Goal: Task Accomplishment & Management: Manage account settings

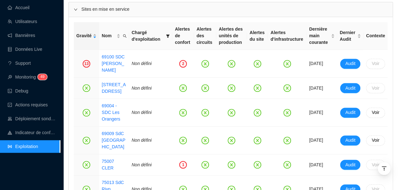
scroll to position [95, 0]
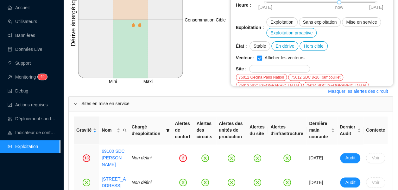
drag, startPoint x: 26, startPoint y: 6, endPoint x: 169, endPoint y: 0, distance: 142.5
click at [26, 6] on link "Accueil" at bounding box center [19, 7] width 22 height 5
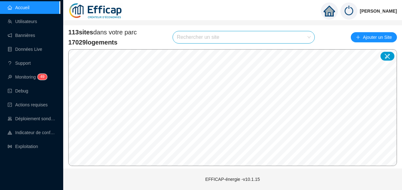
click at [186, 40] on input "search" at bounding box center [241, 37] width 128 height 12
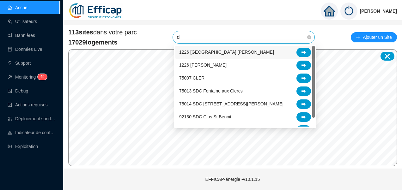
type input "clé"
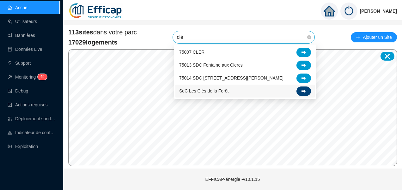
click at [303, 90] on icon at bounding box center [304, 91] width 4 height 4
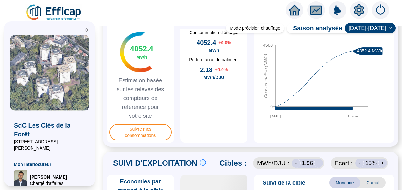
scroll to position [348, 0]
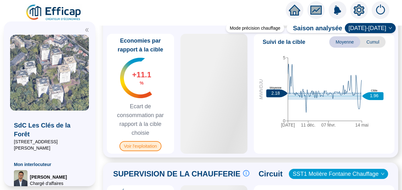
click at [141, 152] on span "Voir l'exploitation" at bounding box center [141, 146] width 42 height 10
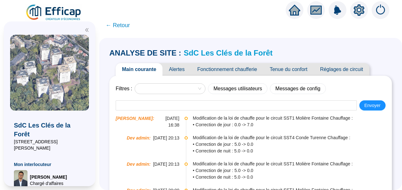
click at [295, 68] on span "Tenue du confort" at bounding box center [289, 69] width 50 height 13
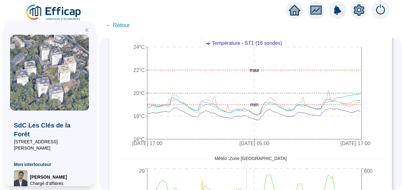
scroll to position [158, 0]
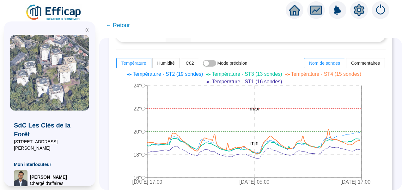
click at [313, 75] on span "Température - ST4 (15 sondes)" at bounding box center [326, 74] width 70 height 5
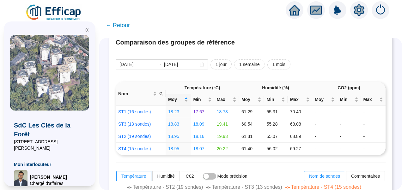
scroll to position [63, 0]
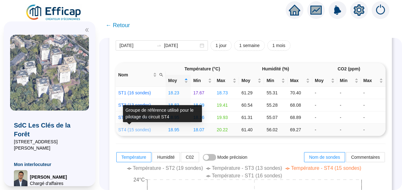
click at [136, 130] on link "ST4 (15 sondes)" at bounding box center [134, 130] width 33 height 5
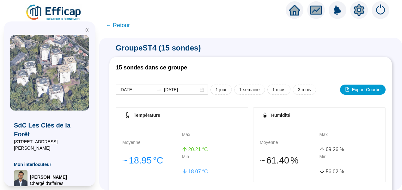
click at [120, 26] on span "← Retour" at bounding box center [118, 25] width 24 height 9
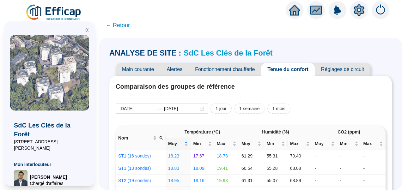
click at [238, 71] on span "Fonctionnement chaufferie" at bounding box center [225, 69] width 72 height 13
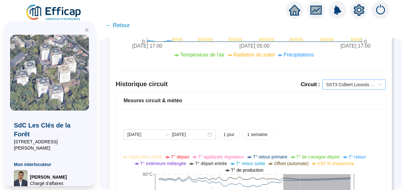
scroll to position [380, 0]
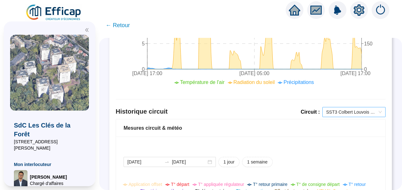
click at [338, 113] on span "SST3 Colbert Louvois ECS" at bounding box center [355, 112] width 56 height 9
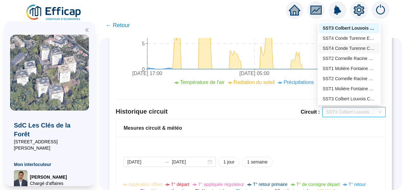
click at [339, 51] on div "SST4 Conde Turenne Chauffage" at bounding box center [349, 48] width 53 height 7
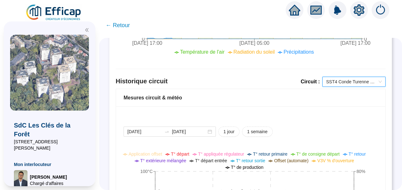
scroll to position [505, 0]
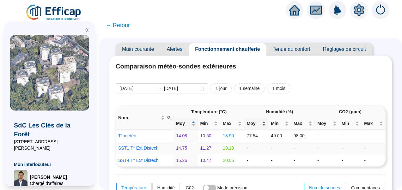
scroll to position [0, 0]
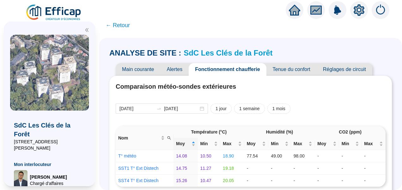
click at [341, 69] on span "Réglages de circuit" at bounding box center [345, 69] width 56 height 13
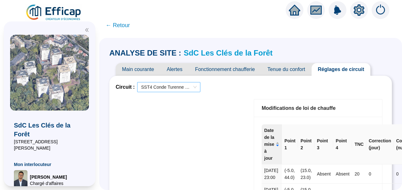
click at [179, 87] on span "SST4 Conde Turenne Chauffage" at bounding box center [169, 87] width 56 height 9
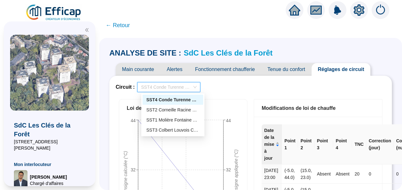
click at [234, 87] on div "Circuit : SST4 Conde Turenne Chauffage" at bounding box center [251, 87] width 270 height 10
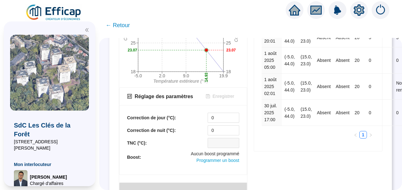
scroll to position [149, 0]
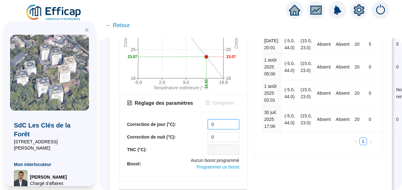
drag, startPoint x: 222, startPoint y: 122, endPoint x: 175, endPoint y: 121, distance: 47.5
click at [175, 121] on div "Correction de jour (°C): 0" at bounding box center [183, 125] width 112 height 10
type input "8"
click at [221, 103] on span "Enregistrer" at bounding box center [224, 103] width 22 height 7
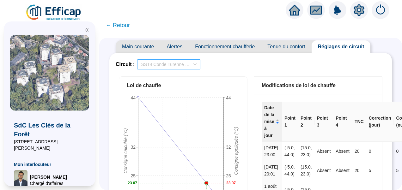
click at [176, 67] on span "SST4 Conde Turenne Chauffage" at bounding box center [169, 64] width 56 height 9
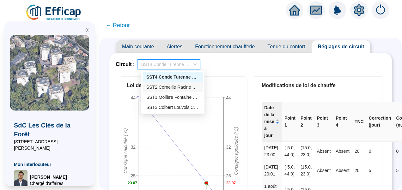
click at [160, 85] on div "SST2 Corneille Racine Chauffage" at bounding box center [172, 87] width 53 height 7
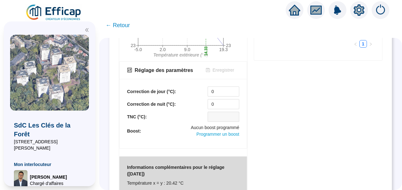
scroll to position [132, 0]
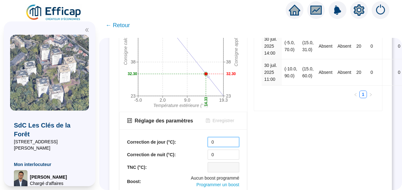
drag, startPoint x: 220, startPoint y: 144, endPoint x: 158, endPoint y: 131, distance: 64.0
click at [158, 131] on div "Correction de jour (°C): 0 Correction de nuit (°C): 0 TNC (°C): Boost: Aucun bo…" at bounding box center [184, 165] width 128 height 70
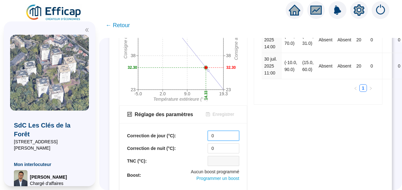
scroll to position [190, 0]
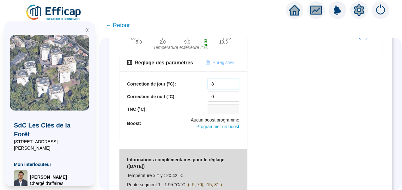
type input "8"
click at [222, 61] on span "Enregistrer" at bounding box center [224, 62] width 22 height 7
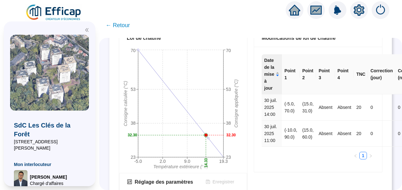
scroll to position [0, 0]
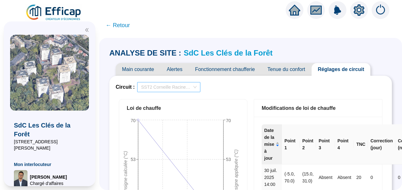
click at [180, 83] on span "SST2 Corneille Racine Chauffage" at bounding box center [169, 87] width 56 height 9
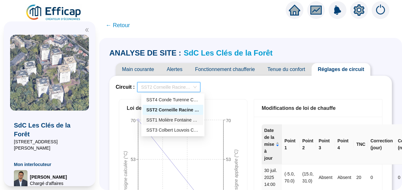
click at [166, 122] on div "SST1 Molière Fontaine Chauffage" at bounding box center [172, 120] width 53 height 7
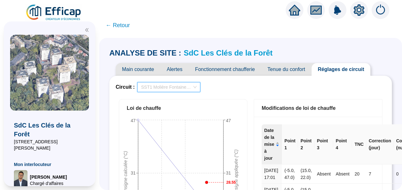
click at [178, 86] on span "SST1 Molière Fontaine Chauffage" at bounding box center [169, 87] width 56 height 9
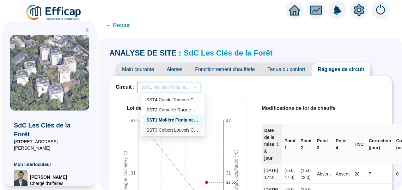
click at [171, 129] on div "SST3 Colbert Louvois Chauffage" at bounding box center [172, 130] width 53 height 7
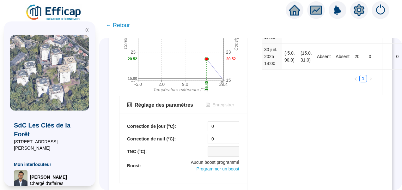
scroll to position [158, 0]
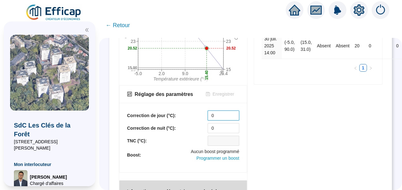
drag, startPoint x: 221, startPoint y: 112, endPoint x: 157, endPoint y: 109, distance: 63.3
click at [158, 109] on div "Correction de jour (°C): 0 Correction de nuit (°C): 0 TNC (°C): Boost: Aucun bo…" at bounding box center [184, 138] width 128 height 70
type input "8"
click at [225, 94] on span "Enregistrer" at bounding box center [224, 94] width 22 height 7
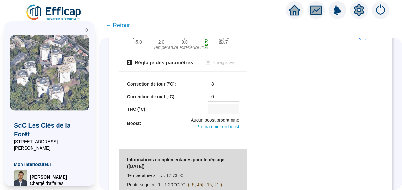
scroll to position [0, 0]
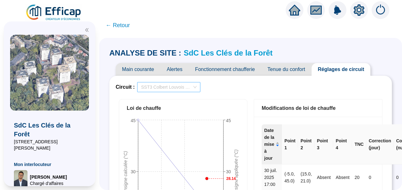
click at [178, 88] on span "SST3 Colbert Louvois Chauffage" at bounding box center [169, 87] width 56 height 9
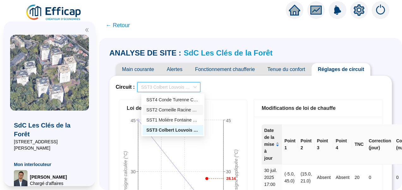
click at [259, 88] on div "Circuit : SST3 Colbert Louvois Chauffage" at bounding box center [251, 87] width 270 height 10
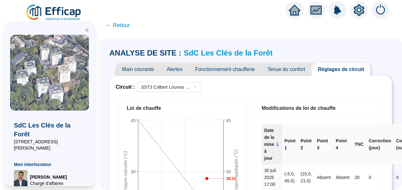
click at [223, 72] on span "Fonctionnement chaufferie" at bounding box center [225, 69] width 72 height 13
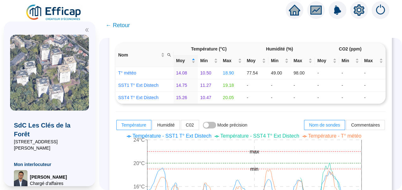
scroll to position [95, 0]
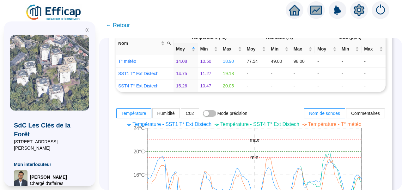
click at [88, 29] on icon "double-left" at bounding box center [87, 30] width 4 height 4
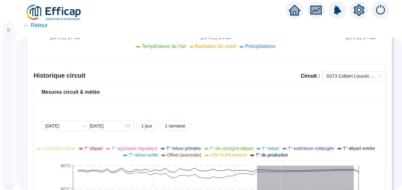
scroll to position [380, 0]
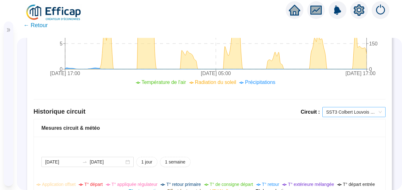
click at [344, 111] on span "SST3 Colbert Louvois ECS" at bounding box center [355, 112] width 56 height 9
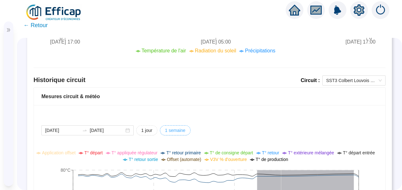
click at [167, 132] on span "1 semaine" at bounding box center [175, 131] width 21 height 7
type input "[DATE]"
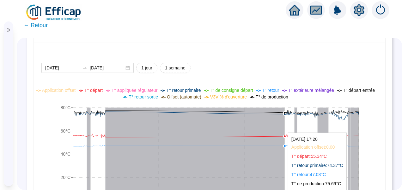
scroll to position [443, 0]
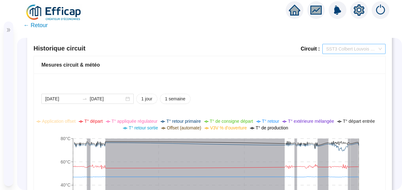
click at [346, 47] on span "SST3 Colbert Louvois ECS" at bounding box center [355, 48] width 56 height 9
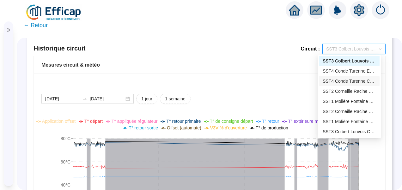
click at [346, 80] on div "SST4 Conde Turenne Chauffage" at bounding box center [349, 81] width 53 height 7
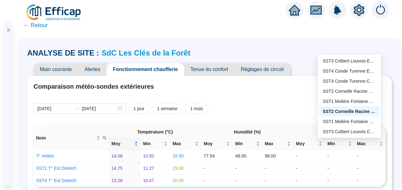
scroll to position [443, 0]
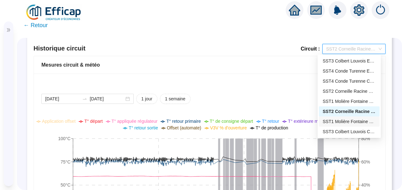
click at [348, 125] on div "SST1 Molière Fontaine Chauffage" at bounding box center [349, 122] width 53 height 7
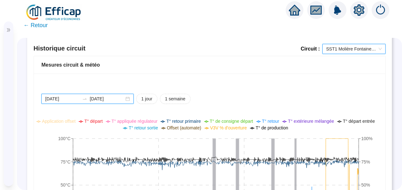
click at [73, 96] on input "[DATE]" at bounding box center [62, 99] width 34 height 7
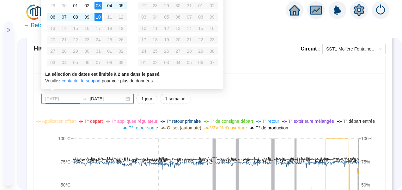
type input "[DATE]"
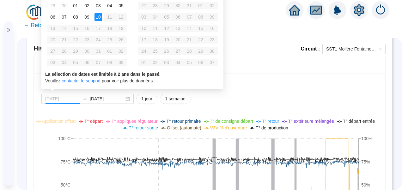
click at [96, 16] on div "10" at bounding box center [99, 17] width 8 height 8
click at [99, 16] on div "10" at bounding box center [99, 17] width 8 height 8
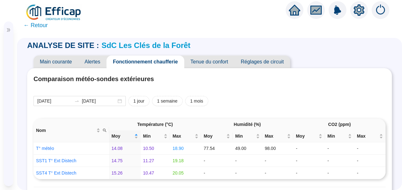
scroll to position [0, 0]
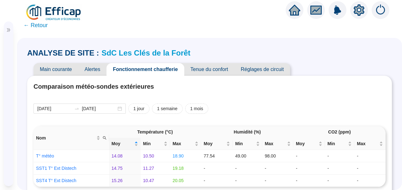
click at [211, 72] on span "Tenue du confort" at bounding box center [209, 69] width 50 height 13
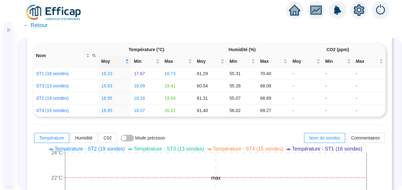
scroll to position [127, 0]
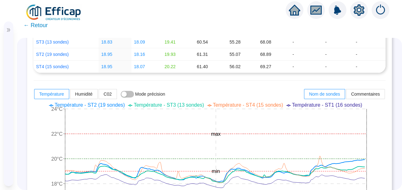
click at [112, 104] on span "Température - ST2 (19 sondes)" at bounding box center [90, 105] width 70 height 5
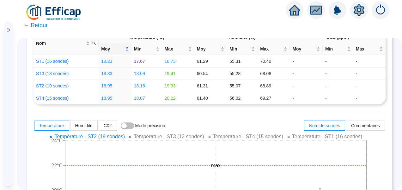
scroll to position [63, 0]
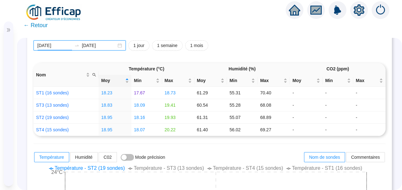
click at [68, 45] on input "[DATE]" at bounding box center [54, 45] width 34 height 7
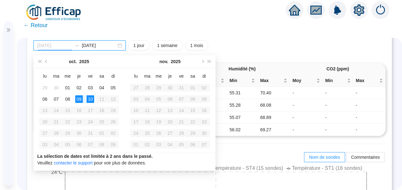
type input "[DATE]"
click at [93, 99] on div "10" at bounding box center [91, 100] width 8 height 8
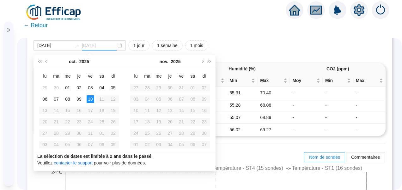
click at [91, 97] on div "10" at bounding box center [91, 100] width 8 height 8
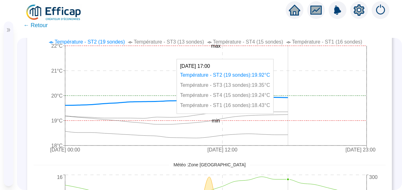
scroll to position [0, 0]
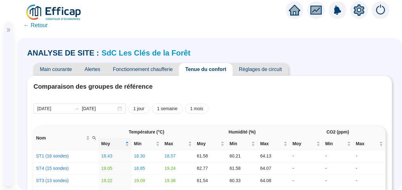
click at [264, 71] on span "Réglages de circuit" at bounding box center [261, 69] width 56 height 13
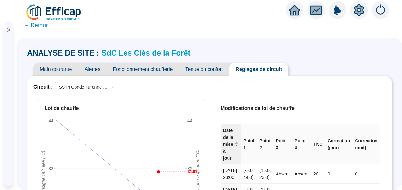
click at [83, 86] on span "SST4 Conde Turenne Chauffage" at bounding box center [87, 87] width 56 height 9
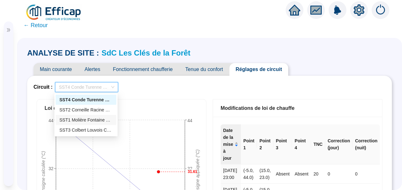
click at [78, 120] on div "SST1 Molière Fontaine Chauffage" at bounding box center [85, 120] width 53 height 7
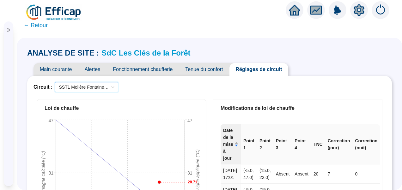
scroll to position [158, 0]
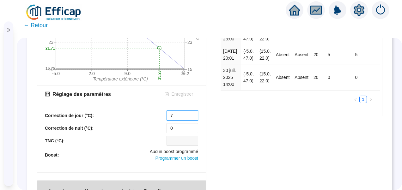
drag, startPoint x: 151, startPoint y: 113, endPoint x: 146, endPoint y: 113, distance: 5.1
click at [146, 113] on div "Correction de jour (°C): 7" at bounding box center [121, 116] width 153 height 10
type input "10"
click at [175, 96] on span "Enregistrer" at bounding box center [183, 94] width 22 height 7
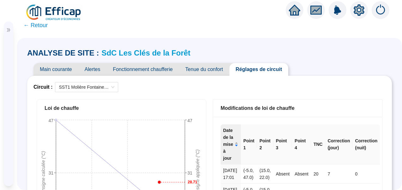
click at [211, 70] on span "Tenue du confort" at bounding box center [204, 69] width 50 height 13
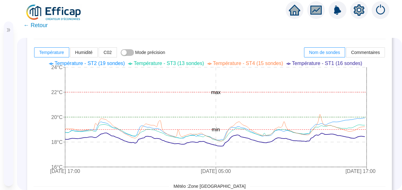
scroll to position [158, 0]
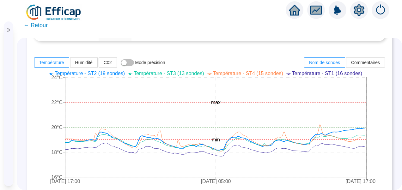
click at [84, 70] on li "Température - ST2 (19 sondes)" at bounding box center [87, 74] width 76 height 8
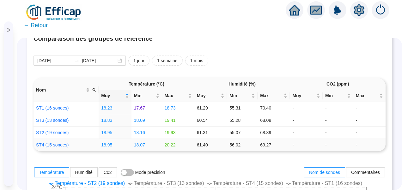
scroll to position [32, 0]
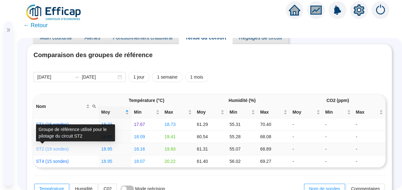
click at [50, 148] on link "ST2 (19 sondes)" at bounding box center [52, 149] width 33 height 5
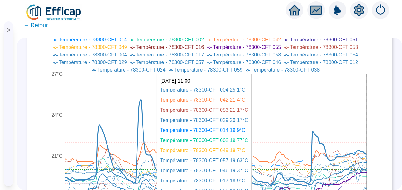
scroll to position [190, 0]
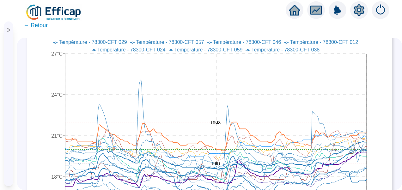
click at [44, 28] on span "← Retour" at bounding box center [35, 25] width 24 height 9
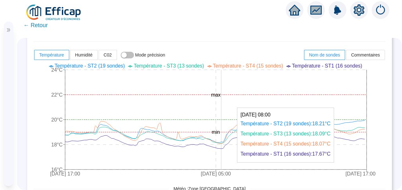
scroll to position [158, 0]
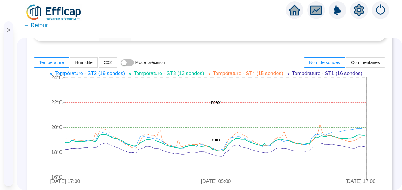
click at [192, 73] on span "Température - ST3 (13 sondes)" at bounding box center [169, 73] width 70 height 5
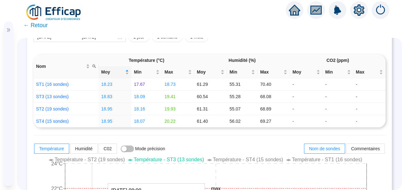
scroll to position [63, 0]
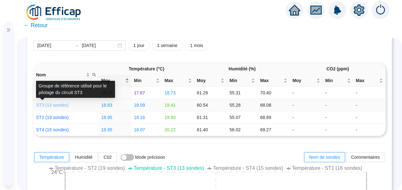
click at [55, 103] on link "ST3 (13 sondes)" at bounding box center [52, 105] width 33 height 5
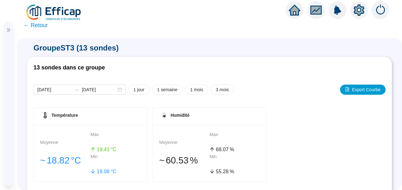
click at [37, 28] on span "← Retour" at bounding box center [35, 25] width 24 height 9
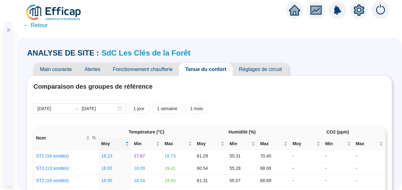
click at [159, 65] on span "Fonctionnement chaufferie" at bounding box center [143, 69] width 72 height 13
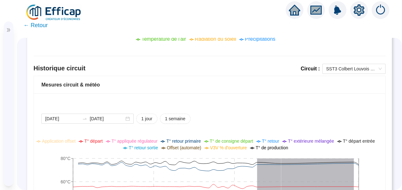
scroll to position [411, 0]
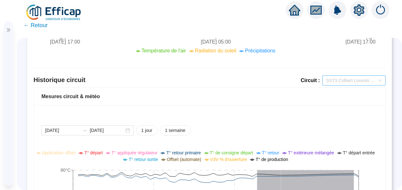
click at [348, 81] on span "SST3 Colbert Louvois ECS" at bounding box center [355, 80] width 56 height 9
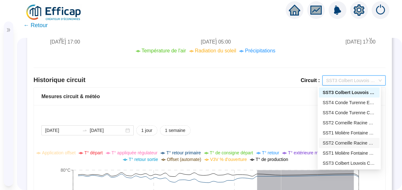
click at [335, 146] on div "SST2 Corneille Racine Chauffage" at bounding box center [349, 143] width 53 height 7
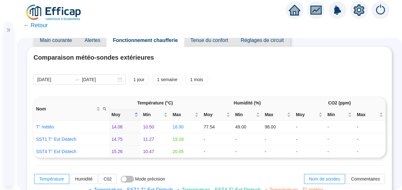
scroll to position [15, 0]
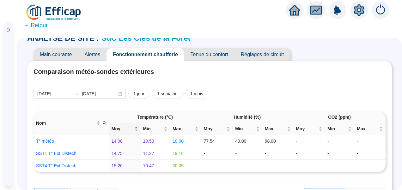
click at [208, 54] on span "Tenue du confort" at bounding box center [209, 54] width 50 height 13
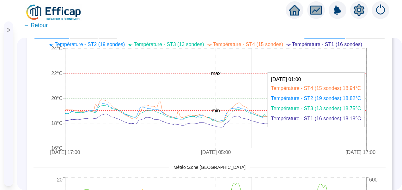
scroll to position [173, 0]
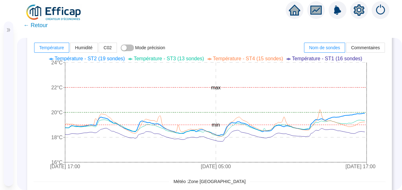
click at [111, 58] on span "Température - ST2 (19 sondes)" at bounding box center [90, 58] width 70 height 5
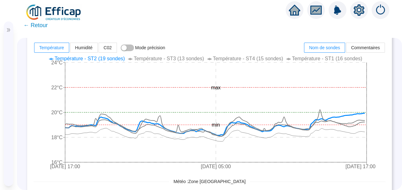
click at [177, 58] on span "Température - ST3 (13 sondes)" at bounding box center [169, 58] width 70 height 5
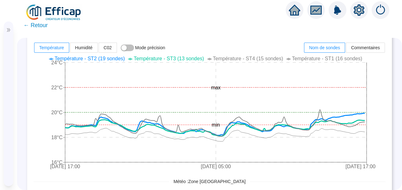
click at [177, 58] on span "Température - ST3 (13 sondes)" at bounding box center [169, 58] width 70 height 5
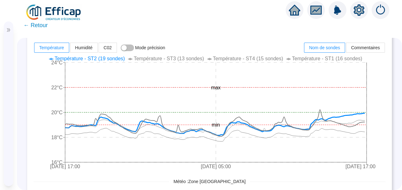
click at [257, 60] on span "Température - ST4 (15 sondes)" at bounding box center [248, 58] width 70 height 5
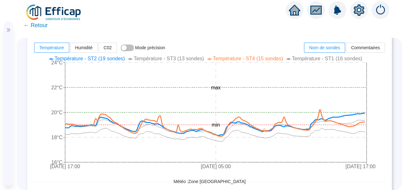
click at [257, 60] on span "Température - ST4 (15 sondes)" at bounding box center [248, 58] width 70 height 5
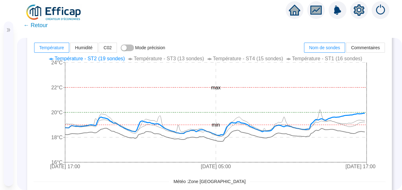
click at [328, 59] on span "Température - ST1 (16 sondes)" at bounding box center [327, 58] width 70 height 5
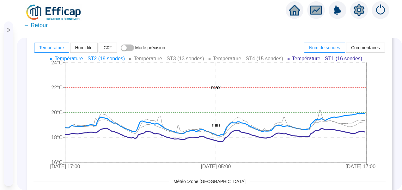
click at [328, 59] on span "Température - ST1 (16 sondes)" at bounding box center [327, 58] width 70 height 5
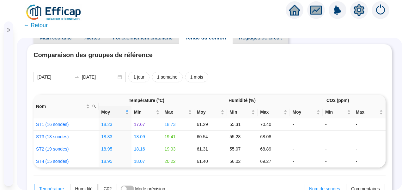
scroll to position [15, 0]
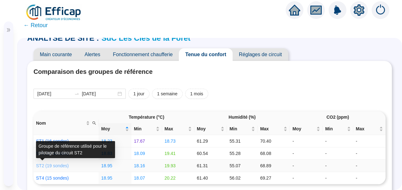
click at [54, 167] on link "ST2 (19 sondes)" at bounding box center [52, 166] width 33 height 5
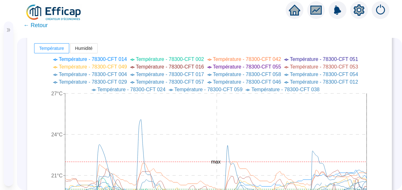
scroll to position [63, 0]
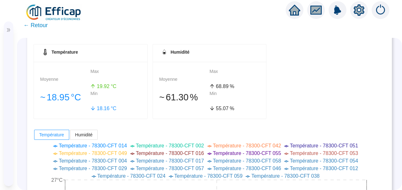
click at [42, 28] on span "← Retour" at bounding box center [35, 25] width 24 height 9
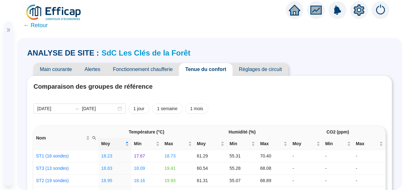
click at [155, 66] on span "Fonctionnement chaufferie" at bounding box center [143, 69] width 72 height 13
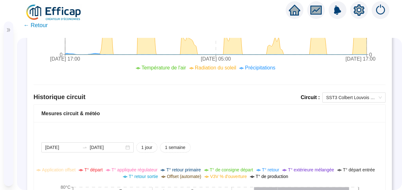
scroll to position [380, 0]
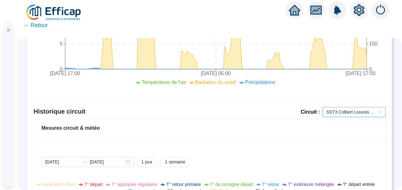
click at [340, 115] on span "SST3 Colbert Louvois ECS" at bounding box center [355, 112] width 56 height 9
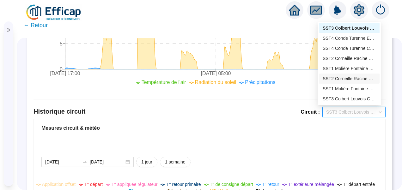
click at [327, 77] on div "SST2 Corneille Racine Chauffage" at bounding box center [349, 79] width 53 height 7
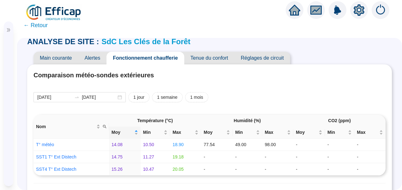
scroll to position [0, 0]
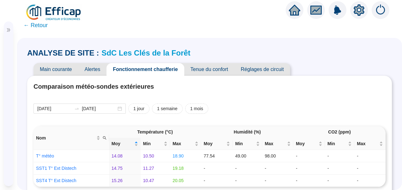
click at [212, 70] on span "Tenue du confort" at bounding box center [209, 69] width 50 height 13
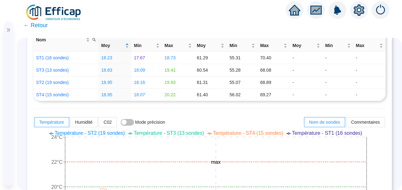
scroll to position [190, 0]
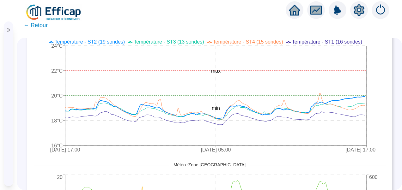
click at [110, 41] on span "Température - ST2 (19 sondes)" at bounding box center [90, 41] width 70 height 5
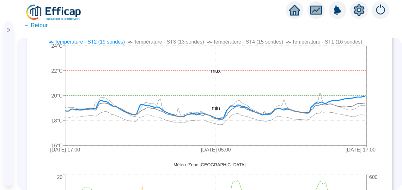
click at [155, 45] on span "Température - ST3 (13 sondes)" at bounding box center [169, 41] width 70 height 5
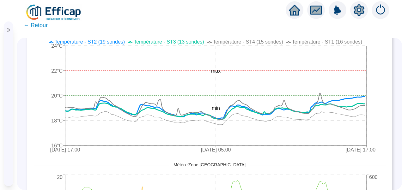
click at [217, 39] on span "Température - ST4 (15 sondes)" at bounding box center [248, 41] width 70 height 5
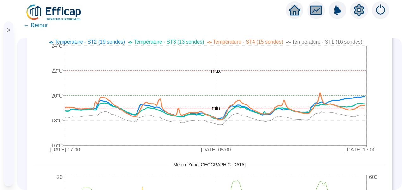
click at [9, 31] on icon "double-right" at bounding box center [8, 30] width 4 height 4
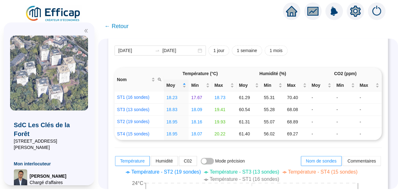
scroll to position [32, 0]
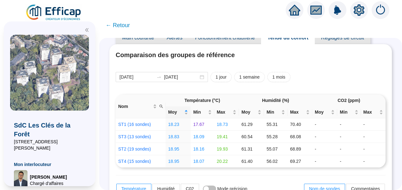
click at [59, 12] on img at bounding box center [53, 13] width 57 height 18
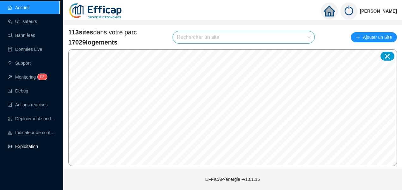
click at [30, 146] on link "Exploitation" at bounding box center [23, 146] width 30 height 5
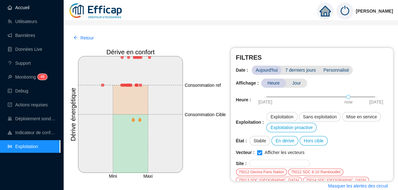
click at [29, 5] on link "Accueil" at bounding box center [19, 7] width 22 height 5
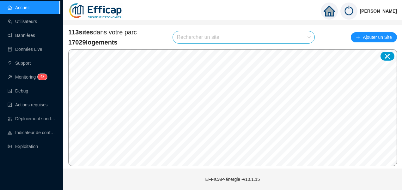
click at [210, 35] on input "search" at bounding box center [241, 37] width 128 height 12
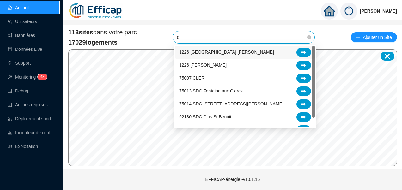
type input "cle"
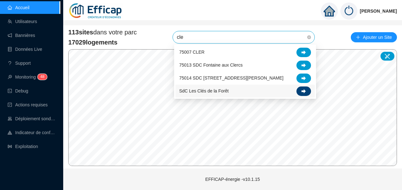
click at [306, 91] on icon at bounding box center [304, 91] width 4 height 4
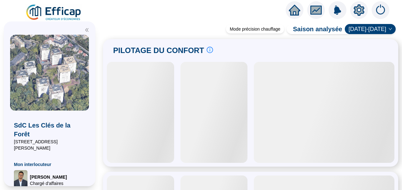
click at [87, 30] on icon "double-left" at bounding box center [87, 30] width 4 height 4
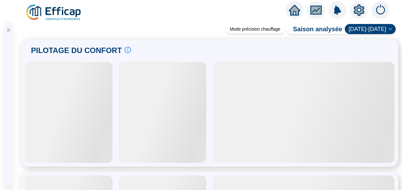
click at [357, 16] on icon "setting" at bounding box center [359, 9] width 11 height 11
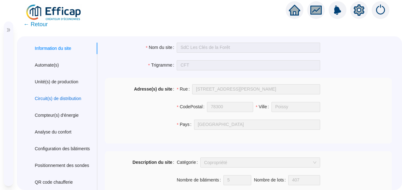
click at [58, 100] on div "Circuit(s) de distribution" at bounding box center [58, 99] width 47 height 7
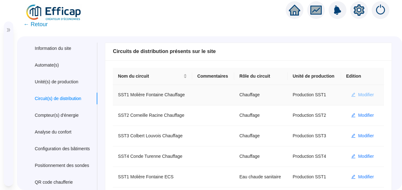
click at [364, 95] on span "Modifier" at bounding box center [366, 95] width 16 height 7
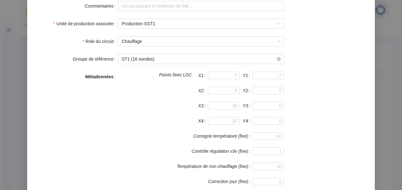
scroll to position [169, 0]
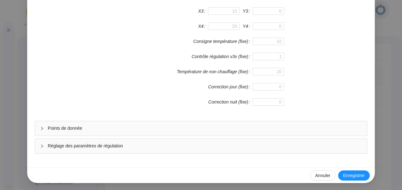
click at [106, 132] on div "Points de donnée" at bounding box center [201, 128] width 332 height 15
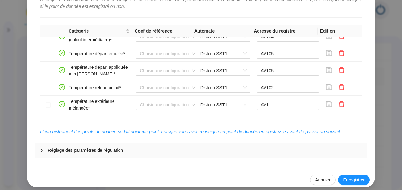
scroll to position [121, 0]
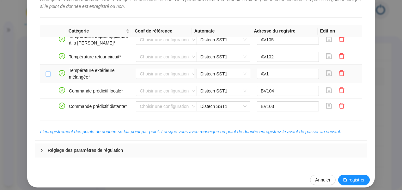
click at [47, 72] on button "Développer la ligne" at bounding box center [48, 74] width 5 height 5
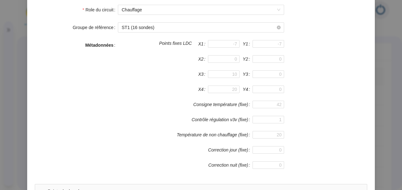
scroll to position [0, 0]
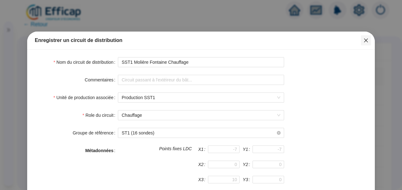
click at [366, 41] on icon "close" at bounding box center [366, 40] width 5 height 5
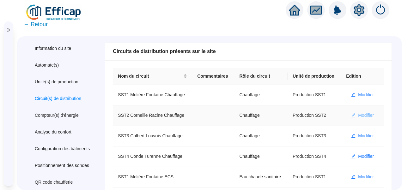
click at [360, 115] on span "Modifier" at bounding box center [366, 115] width 16 height 7
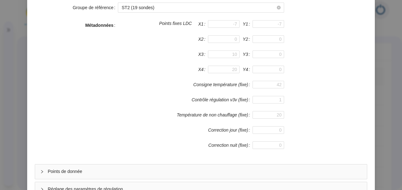
scroll to position [169, 0]
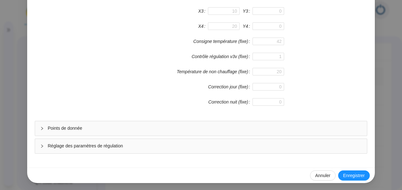
click at [147, 128] on span "Points de donnée" at bounding box center [205, 128] width 314 height 7
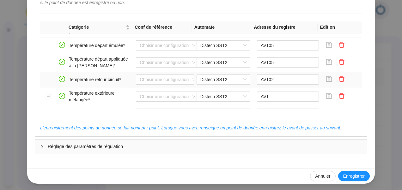
scroll to position [127, 0]
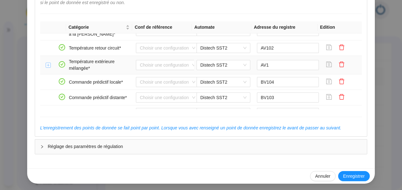
click at [46, 65] on button "Développer la ligne" at bounding box center [48, 65] width 5 height 5
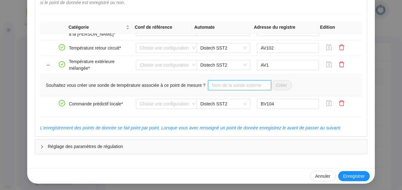
click at [218, 87] on input "text" at bounding box center [239, 85] width 63 height 10
click at [241, 85] on input "text" at bounding box center [239, 85] width 63 height 10
click at [223, 88] on input "text" at bounding box center [239, 85] width 63 height 10
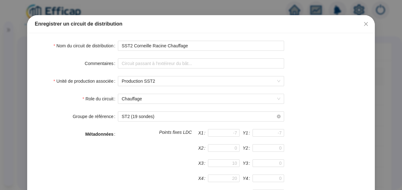
scroll to position [0, 0]
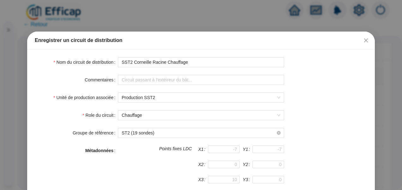
click at [366, 42] on icon "close" at bounding box center [366, 40] width 5 height 5
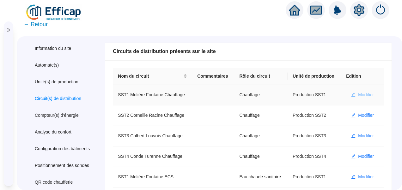
click at [358, 96] on span "Modifier" at bounding box center [366, 95] width 16 height 7
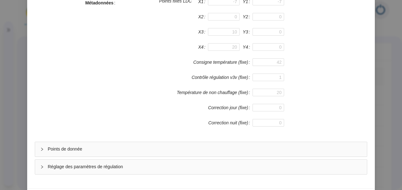
scroll to position [169, 0]
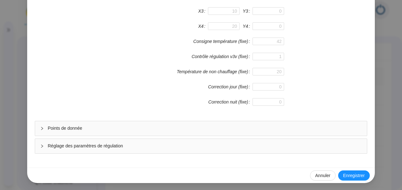
click at [87, 148] on span "Réglage des paramètres de régulation" at bounding box center [205, 146] width 314 height 7
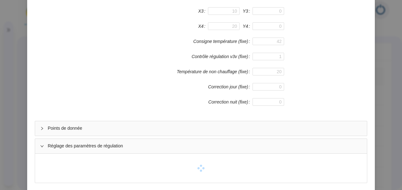
click at [87, 148] on span "Réglage des paramètres de régulation" at bounding box center [205, 146] width 314 height 7
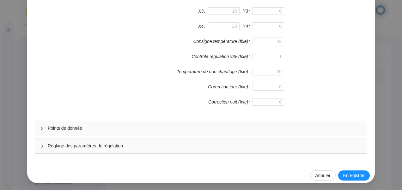
click at [90, 132] on div "Points de donnée" at bounding box center [201, 128] width 332 height 15
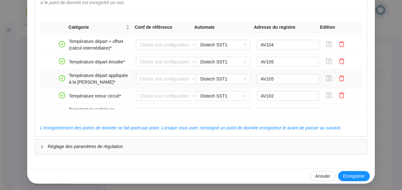
scroll to position [95, 0]
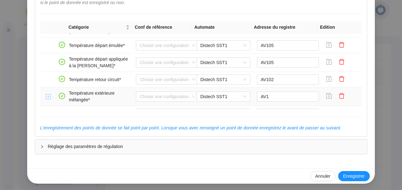
click at [46, 97] on button "Développer la ligne" at bounding box center [48, 97] width 5 height 5
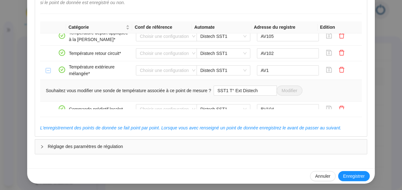
scroll to position [127, 0]
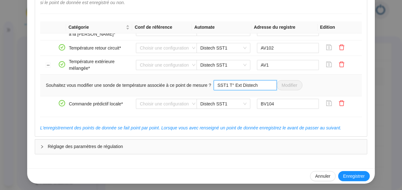
drag, startPoint x: 258, startPoint y: 85, endPoint x: 179, endPoint y: 85, distance: 78.1
click at [179, 85] on div "Souhaitez vous modifier une sonde de température associée à ce point de mesure …" at bounding box center [174, 85] width 257 height 10
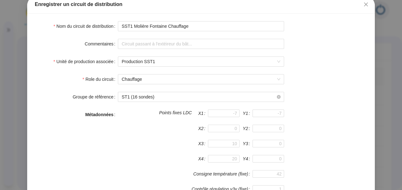
scroll to position [15, 0]
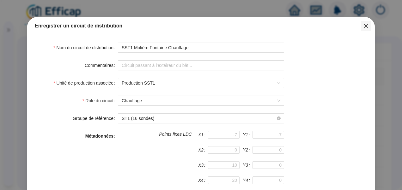
click at [366, 27] on icon "close" at bounding box center [366, 25] width 5 height 5
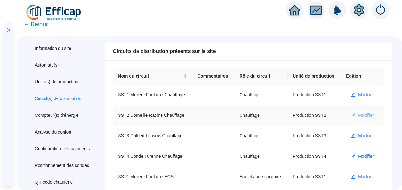
click at [351, 116] on button "Modifier" at bounding box center [362, 116] width 33 height 10
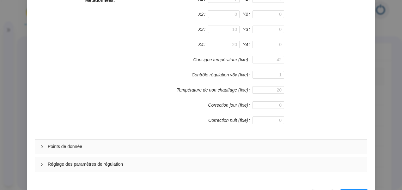
scroll to position [158, 0]
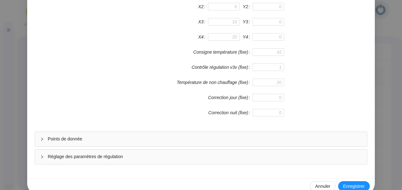
click at [103, 140] on span "Points de donnée" at bounding box center [205, 139] width 314 height 7
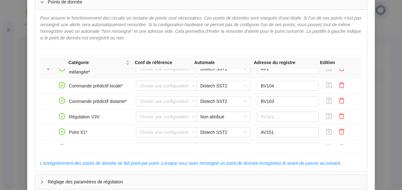
scroll to position [127, 0]
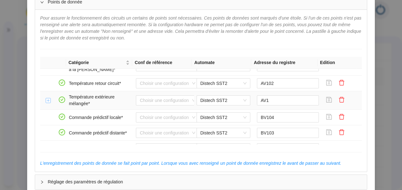
click at [46, 99] on button "Développer la ligne" at bounding box center [48, 100] width 5 height 5
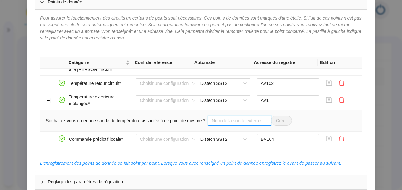
click at [220, 120] on input "text" at bounding box center [239, 121] width 63 height 10
paste input "SST1 T° Ext Distech"
click at [213, 120] on input "SST1 T° Ext Distech" at bounding box center [239, 121] width 63 height 10
type input "SST2 T° Ext Distech"
click at [277, 120] on span "Créer" at bounding box center [281, 121] width 11 height 7
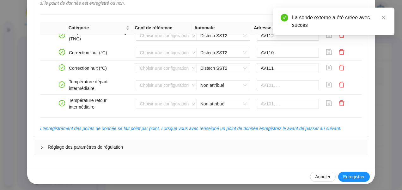
scroll to position [331, 0]
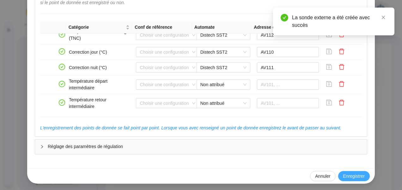
click at [354, 173] on span "Enregistrer" at bounding box center [355, 176] width 22 height 7
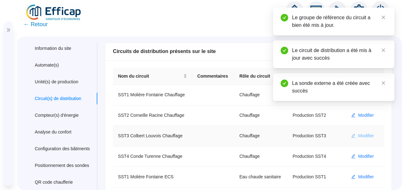
click at [361, 137] on span "Modifier" at bounding box center [366, 136] width 16 height 7
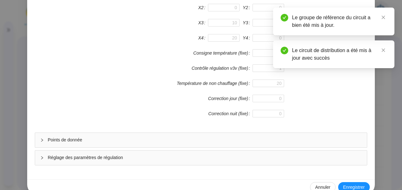
scroll to position [169, 0]
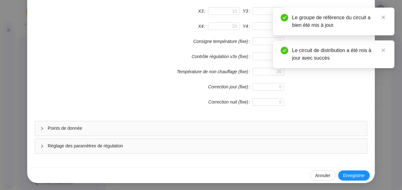
click at [124, 133] on div "Points de donnée" at bounding box center [201, 128] width 332 height 15
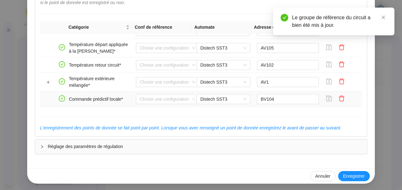
scroll to position [127, 0]
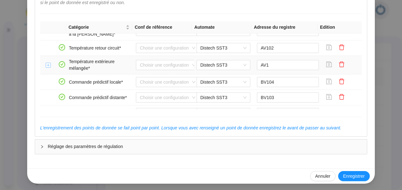
click at [46, 65] on button "Développer la ligne" at bounding box center [48, 65] width 5 height 5
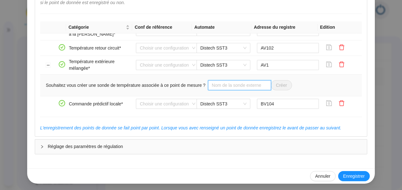
click at [239, 84] on input "text" at bounding box center [239, 85] width 63 height 10
paste input "SST1 T° Ext Distech"
click at [214, 85] on input "SST1 T° Ext Distech" at bounding box center [239, 85] width 63 height 10
type input "SST3 T° Ext Distech"
click at [277, 84] on span "Créer" at bounding box center [281, 85] width 11 height 7
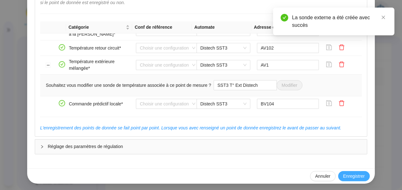
click at [351, 173] on span "Enregistrer" at bounding box center [355, 176] width 22 height 7
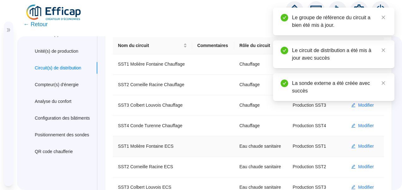
scroll to position [25, 0]
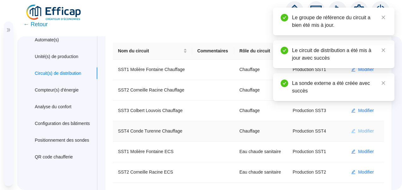
click at [351, 132] on icon "edit" at bounding box center [353, 131] width 4 height 4
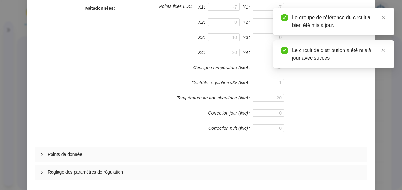
scroll to position [158, 0]
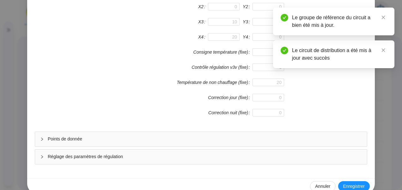
click at [105, 142] on div "Points de donnée" at bounding box center [201, 139] width 332 height 15
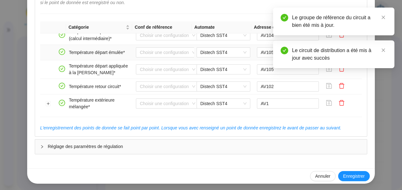
scroll to position [95, 0]
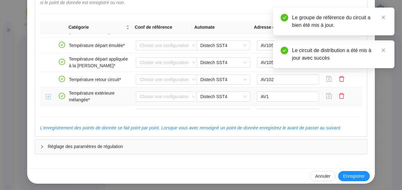
click at [47, 95] on button "Développer la ligne" at bounding box center [48, 97] width 5 height 5
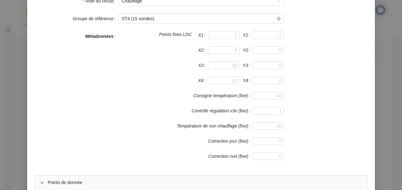
scroll to position [15, 0]
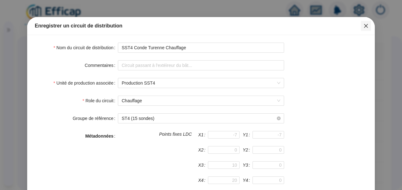
click at [364, 27] on icon "close" at bounding box center [366, 25] width 5 height 5
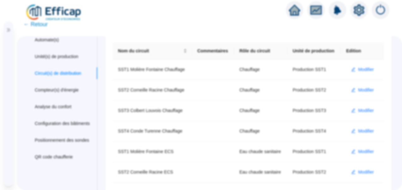
scroll to position [0, 0]
click at [8, 29] on icon "double-right" at bounding box center [8, 29] width 3 height 3
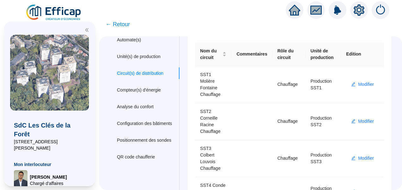
click at [128, 25] on span "← Retour" at bounding box center [118, 24] width 24 height 9
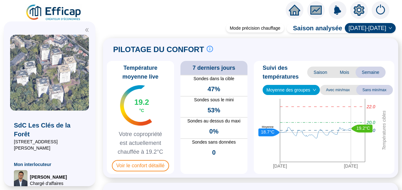
click at [86, 30] on icon "double-left" at bounding box center [87, 30] width 4 height 4
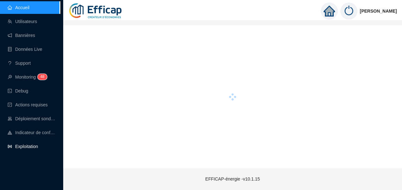
click at [32, 148] on link "Exploitation" at bounding box center [23, 146] width 30 height 5
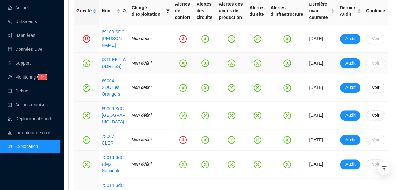
scroll to position [253, 0]
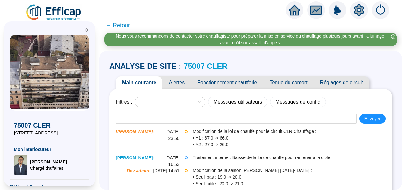
click at [282, 83] on span "Tenue du confort" at bounding box center [289, 83] width 50 height 13
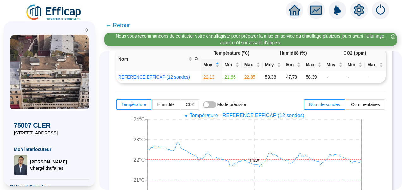
scroll to position [63, 0]
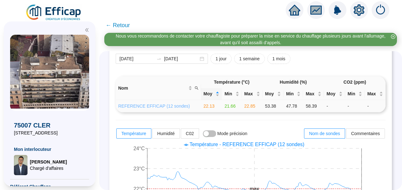
click at [162, 107] on link "REFERENCE EFFICAP (12 sondes)" at bounding box center [154, 106] width 72 height 5
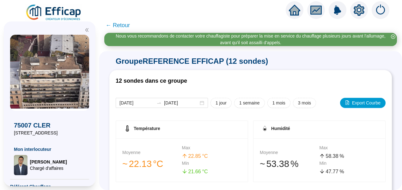
click at [126, 27] on span "← Retour" at bounding box center [118, 25] width 24 height 9
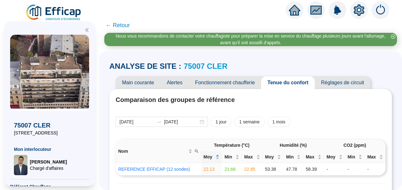
click at [222, 82] on span "Fonctionnement chaufferie" at bounding box center [225, 83] width 72 height 13
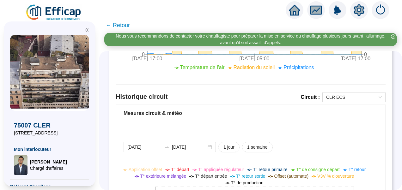
scroll to position [380, 0]
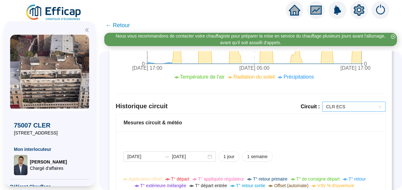
click at [343, 107] on span "CLR ECS" at bounding box center [355, 106] width 56 height 9
click at [341, 104] on span "CLR ECS" at bounding box center [355, 106] width 56 height 9
click at [340, 109] on span "CLR ECS" at bounding box center [355, 106] width 56 height 9
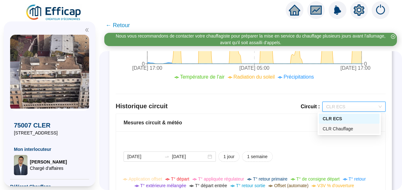
click at [334, 130] on div "CLR Chauffage" at bounding box center [349, 129] width 53 height 7
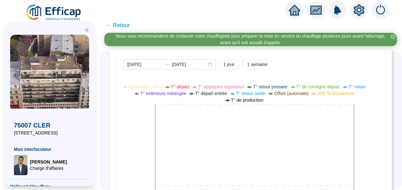
scroll to position [500, 0]
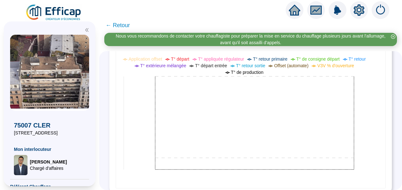
click at [254, 99] on icon at bounding box center [246, 117] width 245 height 127
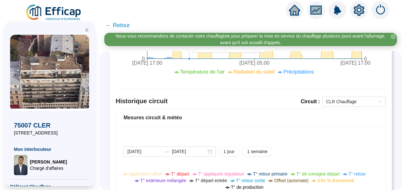
scroll to position [411, 0]
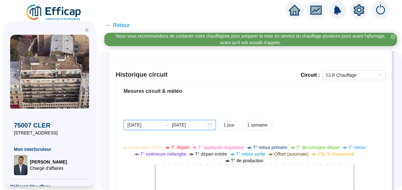
click at [158, 125] on input "[DATE]" at bounding box center [145, 125] width 34 height 7
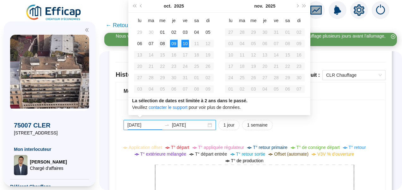
type input "2025-10-08"
click at [165, 46] on div "08" at bounding box center [163, 44] width 8 height 8
type input "[DATE]"
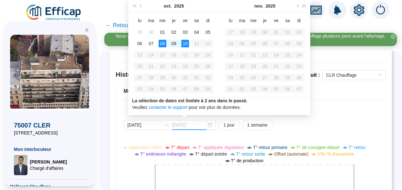
click at [185, 42] on div "10" at bounding box center [186, 44] width 8 height 8
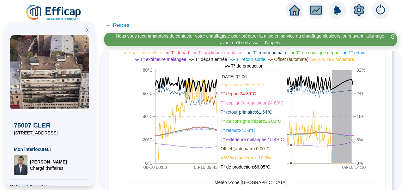
scroll to position [475, 0]
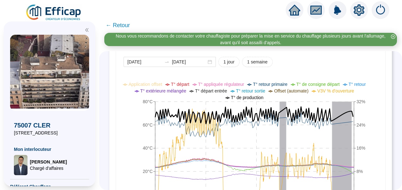
click at [123, 22] on span "← Retour" at bounding box center [118, 25] width 24 height 9
click at [128, 24] on span "← Retour" at bounding box center [118, 25] width 24 height 9
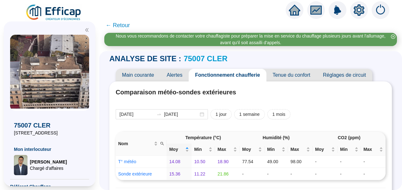
scroll to position [0, 0]
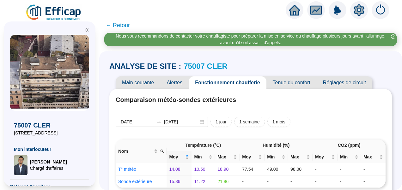
click at [286, 85] on span "Tenue du confort" at bounding box center [292, 83] width 50 height 13
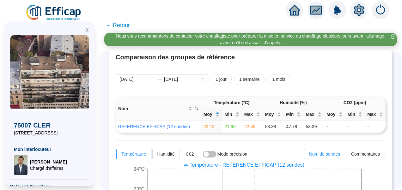
scroll to position [32, 0]
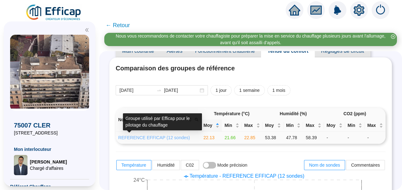
click at [161, 135] on link "REFERENCE EFFICAP (12 sondes)" at bounding box center [154, 137] width 72 height 5
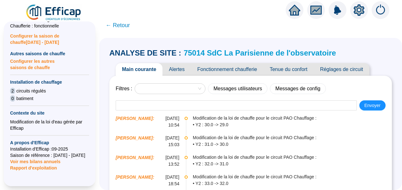
scroll to position [253, 0]
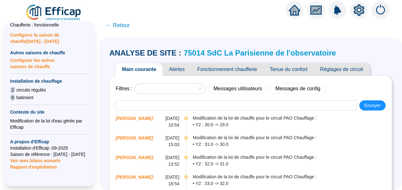
click at [184, 72] on span "Alertes" at bounding box center [177, 69] width 28 height 13
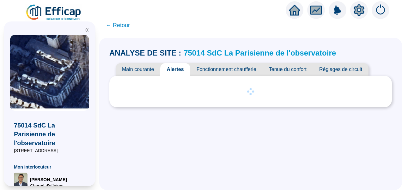
click at [87, 32] on div at bounding box center [49, 28] width 79 height 13
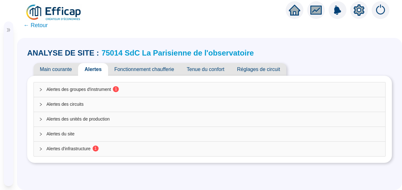
click at [73, 89] on span "Alertes des groupes d'instrument 1" at bounding box center [214, 89] width 334 height 7
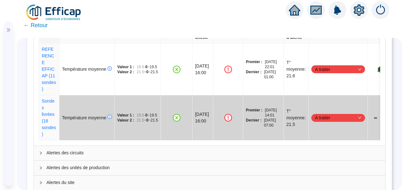
scroll to position [109, 0]
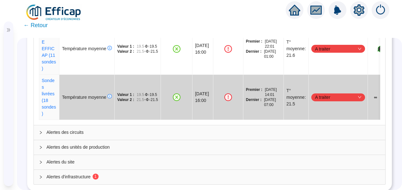
click at [56, 172] on div "Alertes d'infrastructure 1" at bounding box center [210, 177] width 352 height 15
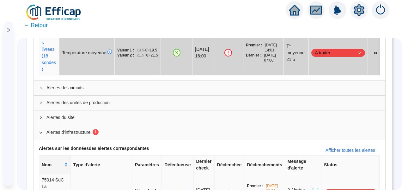
scroll to position [178, 0]
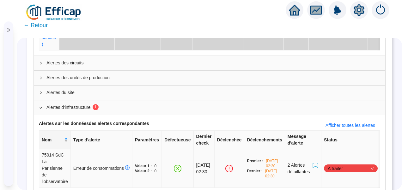
click at [351, 164] on span "A traiter" at bounding box center [351, 168] width 46 height 9
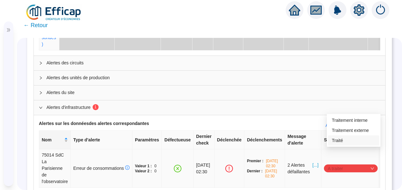
click at [343, 143] on div "Traité" at bounding box center [354, 141] width 44 height 7
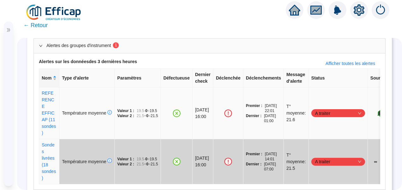
scroll to position [52, 0]
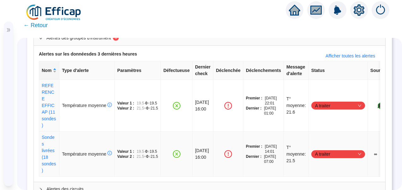
click at [328, 150] on span "A traiter" at bounding box center [338, 154] width 46 height 9
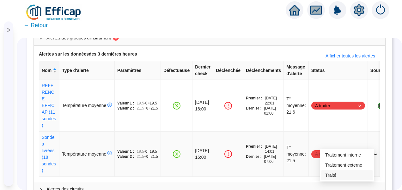
click at [334, 177] on div "Traité" at bounding box center [348, 175] width 44 height 7
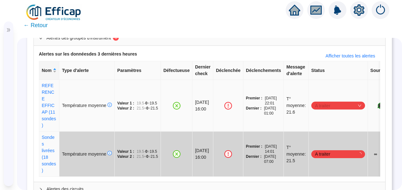
click at [339, 101] on span "A traiter" at bounding box center [338, 105] width 46 height 9
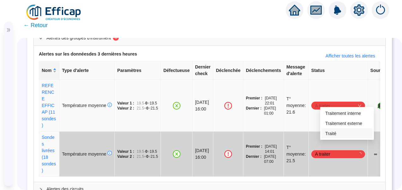
click at [333, 135] on div "Traité" at bounding box center [348, 134] width 44 height 7
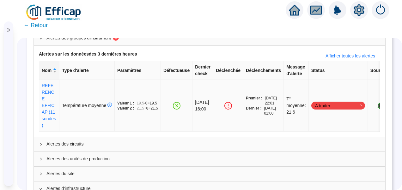
scroll to position [0, 0]
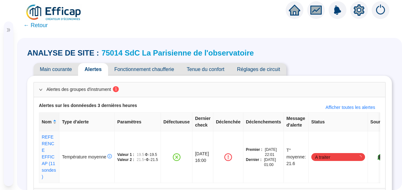
click at [211, 69] on span "Tenue du confort" at bounding box center [206, 69] width 50 height 13
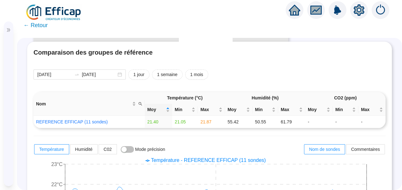
scroll to position [32, 0]
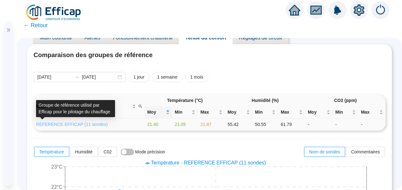
click at [87, 124] on link "REFERENCE EFFICAP (11 sondes)" at bounding box center [72, 124] width 72 height 5
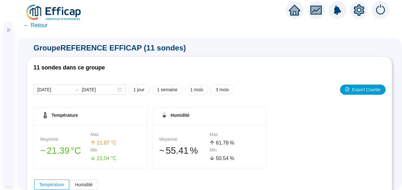
click at [42, 24] on span "← Retour" at bounding box center [35, 25] width 24 height 9
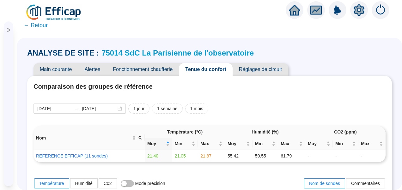
click at [358, 11] on icon "setting" at bounding box center [359, 10] width 4 height 4
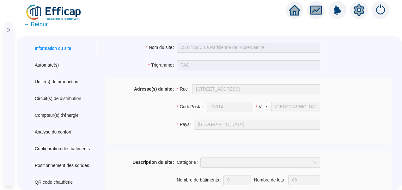
click at [44, 23] on span "← Retour" at bounding box center [35, 24] width 24 height 9
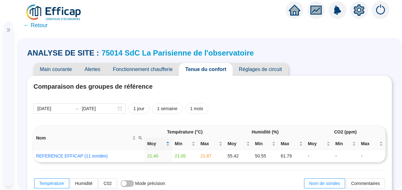
click at [257, 68] on span "Réglages de circuit" at bounding box center [261, 69] width 56 height 13
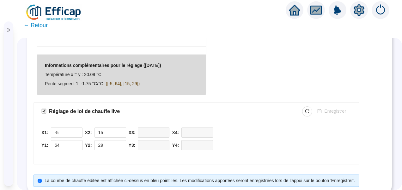
scroll to position [285, 0]
click at [79, 147] on span "Decrease Value" at bounding box center [78, 147] width 7 height 6
type input "63"
click at [121, 147] on span "Decrease Value" at bounding box center [122, 147] width 7 height 6
type input "28"
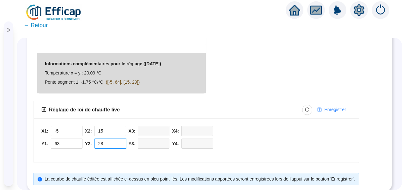
scroll to position [294, 0]
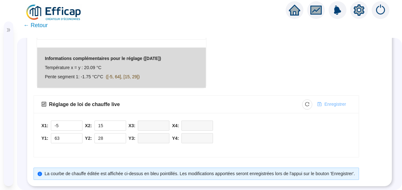
click at [335, 101] on span "Enregistrer" at bounding box center [336, 104] width 22 height 7
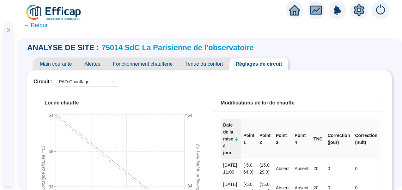
scroll to position [0, 0]
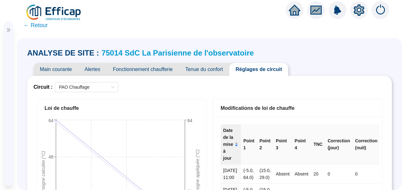
click at [52, 70] on span "Main courante" at bounding box center [56, 69] width 45 height 13
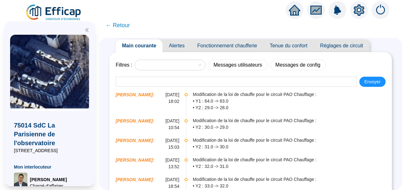
scroll to position [32, 0]
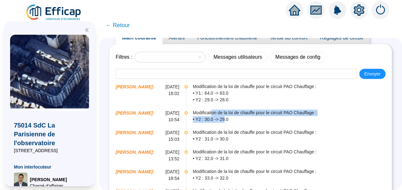
drag, startPoint x: 215, startPoint y: 115, endPoint x: 223, endPoint y: 116, distance: 7.9
click at [223, 116] on div "Modification de la [PERSON_NAME] pour le circuit PAO Chauffage : • Y2 : 30.0 ->…" at bounding box center [292, 116] width 199 height 13
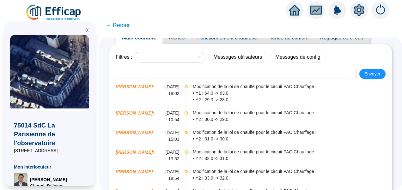
click at [210, 97] on span "• Y2 : 29.0 -> 28.0" at bounding box center [292, 100] width 199 height 7
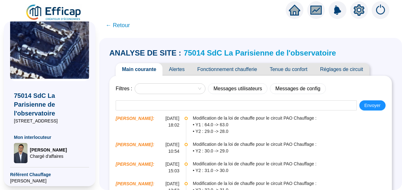
scroll to position [0, 0]
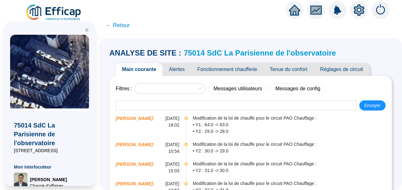
click at [310, 69] on span "Tenue du confort" at bounding box center [289, 69] width 50 height 13
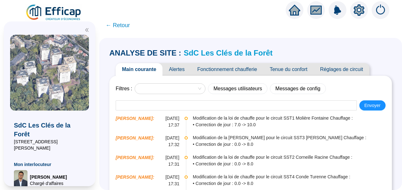
click at [221, 71] on span "Fonctionnement chaufferie" at bounding box center [227, 69] width 72 height 13
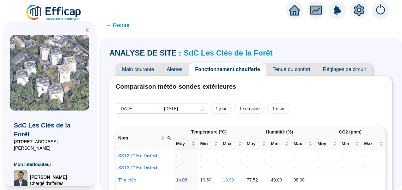
click at [87, 32] on icon "double-left" at bounding box center [87, 30] width 4 height 4
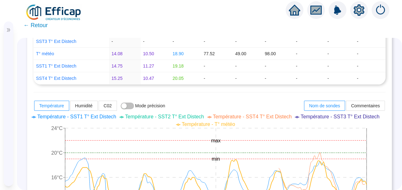
scroll to position [190, 0]
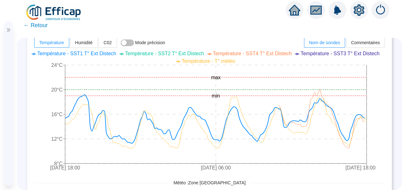
click at [101, 55] on span "Température - SST1 T° Ext Distech" at bounding box center [76, 53] width 79 height 5
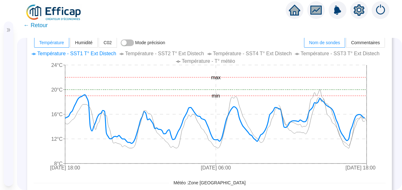
click at [137, 52] on span "Température - SST2 T° Ext Distech" at bounding box center [164, 53] width 79 height 5
click at [94, 54] on span "Température - SST1 T° Ext Distech" at bounding box center [76, 53] width 79 height 5
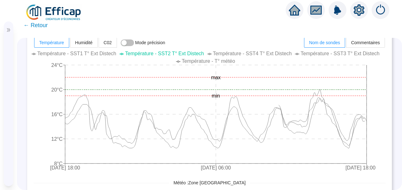
click at [154, 54] on span "Température - SST2 T° Ext Distech" at bounding box center [164, 53] width 79 height 5
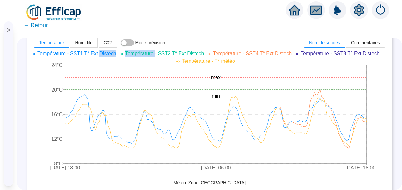
click at [154, 54] on span "Température - SST2 T° Ext Distech" at bounding box center [164, 53] width 79 height 5
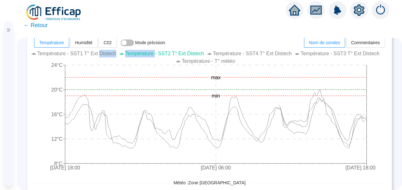
click at [154, 54] on span "Température - SST2 T° Ext Distech" at bounding box center [164, 53] width 79 height 5
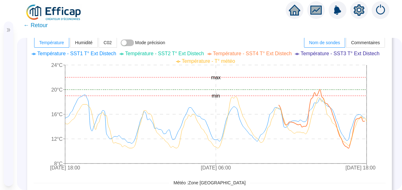
click at [232, 53] on span "Température - SST4 T° Ext Distech" at bounding box center [252, 53] width 79 height 5
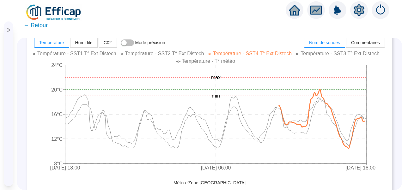
click at [232, 53] on span "Température - SST4 T° Ext Distech" at bounding box center [252, 53] width 79 height 5
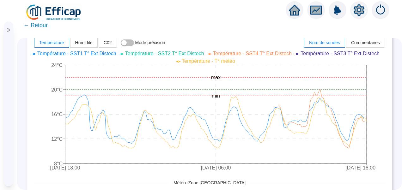
click at [319, 52] on span "Température - SST3 T° Ext Distech" at bounding box center [340, 53] width 79 height 5
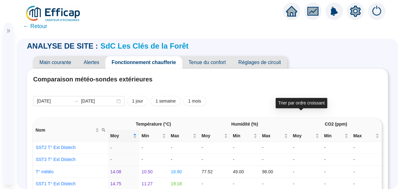
scroll to position [0, 0]
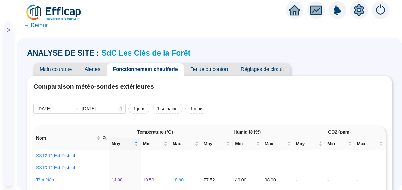
click at [8, 28] on icon "double-right" at bounding box center [8, 30] width 4 height 4
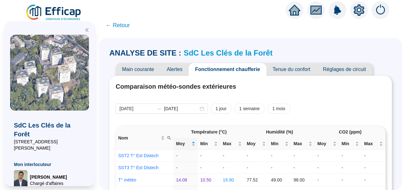
click at [65, 9] on img at bounding box center [53, 13] width 57 height 18
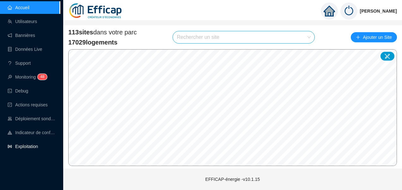
click at [34, 145] on link "Exploitation" at bounding box center [23, 146] width 30 height 5
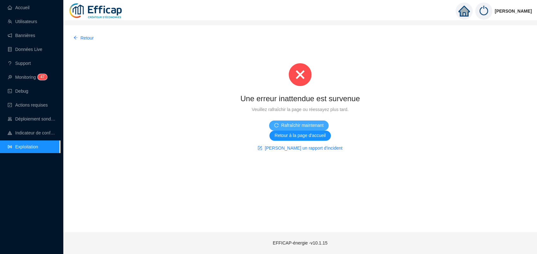
click at [294, 124] on span "Rafraîchir maintenant" at bounding box center [302, 125] width 42 height 7
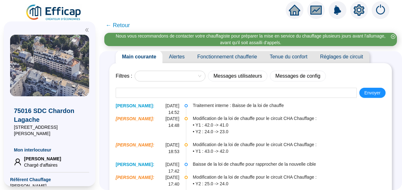
click at [179, 82] on div "Filtres : Messages utilisateurs Messages de config Envoyer [PERSON_NAME] : [DAT…" at bounding box center [251, 153] width 270 height 167
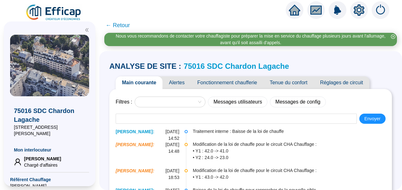
click at [184, 83] on span "Alertes" at bounding box center [177, 83] width 28 height 13
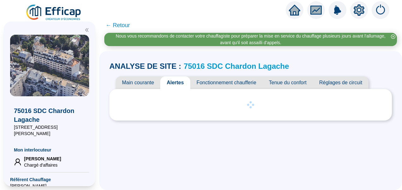
click at [87, 31] on icon "double-left" at bounding box center [87, 30] width 4 height 4
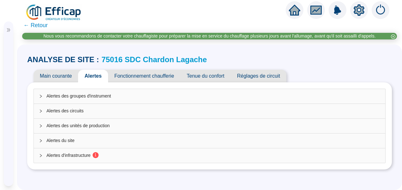
click at [75, 155] on span "Alertes d'infrastructure 1" at bounding box center [214, 155] width 334 height 7
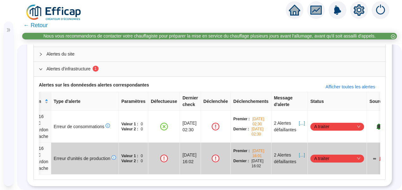
scroll to position [0, 44]
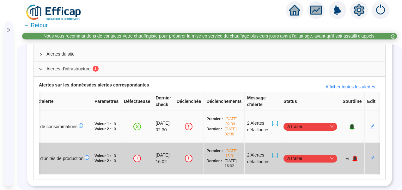
click at [311, 122] on span "A traiter" at bounding box center [311, 126] width 46 height 9
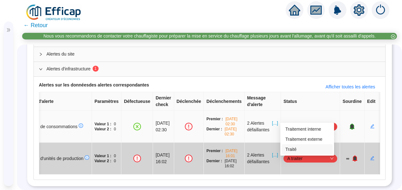
click at [297, 151] on div "Traité" at bounding box center [308, 149] width 44 height 7
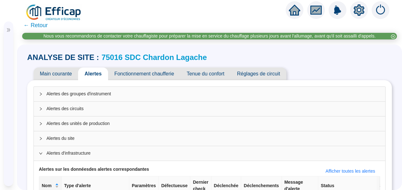
scroll to position [0, 0]
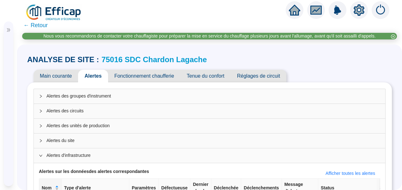
click at [33, 26] on span "← Retour" at bounding box center [35, 25] width 24 height 9
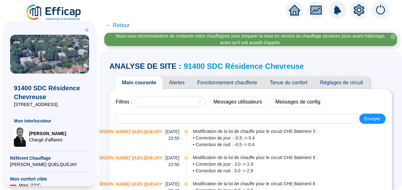
click at [177, 82] on span "Alertes" at bounding box center [177, 83] width 28 height 13
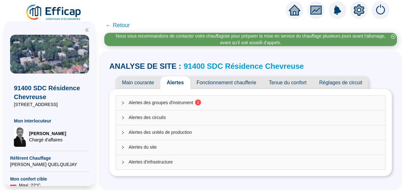
click at [159, 101] on span "Alertes des groupes d'instrument 1" at bounding box center [255, 103] width 252 height 7
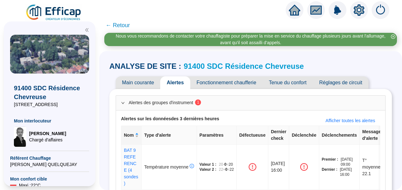
click at [295, 85] on span "Tenue du confort" at bounding box center [288, 83] width 50 height 13
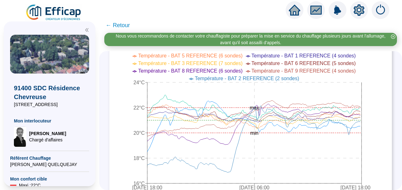
scroll to position [247, 0]
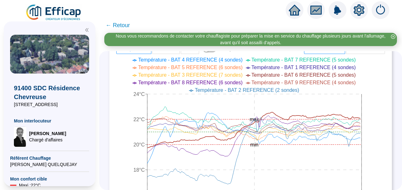
click at [318, 83] on span "Température - BAT 9 REFERENCE (4 sondes)" at bounding box center [304, 82] width 104 height 5
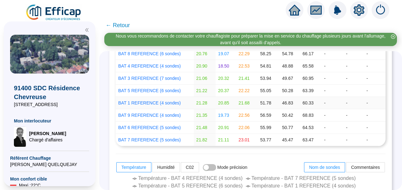
scroll to position [120, 0]
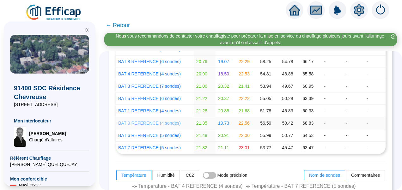
click at [159, 123] on link "BAT 9 REFERENCE (4 sondes)" at bounding box center [149, 123] width 63 height 5
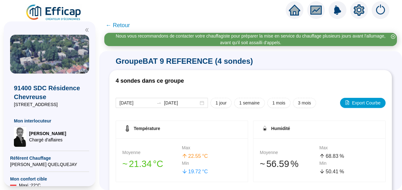
click at [88, 32] on icon "double-left" at bounding box center [86, 29] width 3 height 3
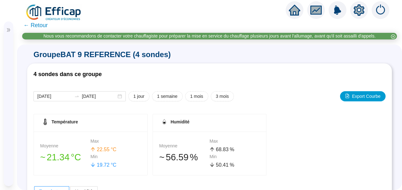
click at [42, 26] on span "← Retour" at bounding box center [35, 25] width 24 height 9
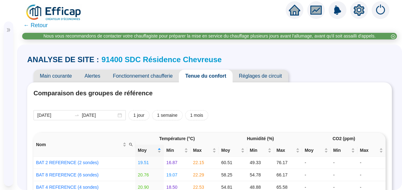
click at [143, 77] on span "Fonctionnement chaufferie" at bounding box center [143, 76] width 72 height 13
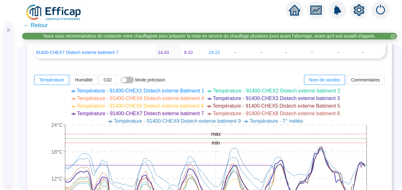
scroll to position [285, 0]
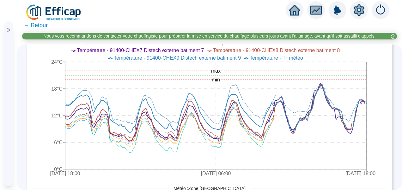
click at [230, 56] on span "Température - 91400-CHEX9 Distech externe batiment 9" at bounding box center [177, 57] width 127 height 5
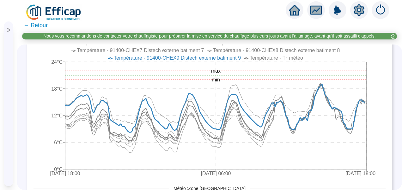
click at [230, 56] on span "Température - 91400-CHEX9 Distech externe batiment 9" at bounding box center [177, 57] width 127 height 5
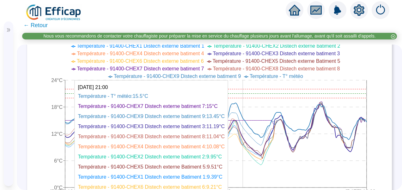
scroll to position [253, 0]
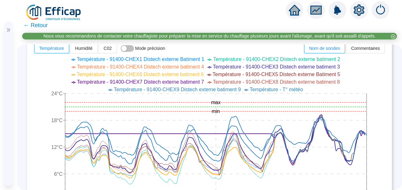
click at [187, 82] on span "Température - 91400-CHEX7 Distech externe batiment 7" at bounding box center [140, 81] width 127 height 5
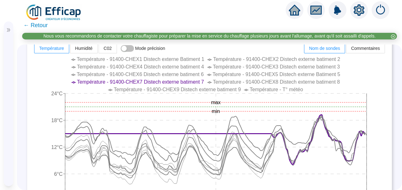
click at [187, 82] on span "Température - 91400-CHEX7 Distech externe batiment 7" at bounding box center [140, 81] width 127 height 5
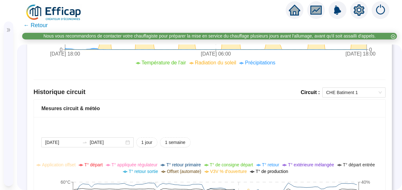
scroll to position [506, 0]
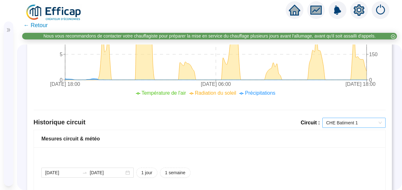
click at [336, 120] on span "CHE Batiment 1" at bounding box center [355, 122] width 56 height 9
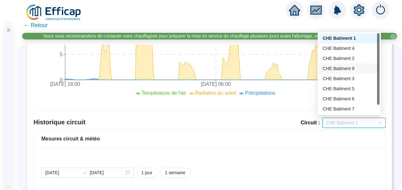
click at [344, 70] on div "CHE Batiment 9" at bounding box center [349, 68] width 53 height 7
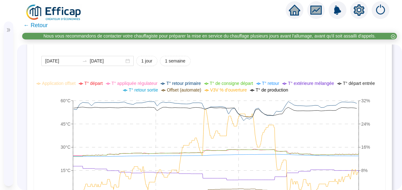
scroll to position [626, 0]
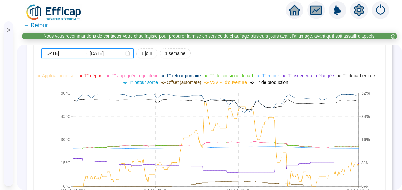
click at [71, 53] on input "2025-10-09" at bounding box center [62, 53] width 34 height 7
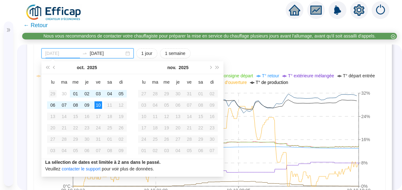
type input "2025-09-29"
click at [52, 92] on div "29" at bounding box center [53, 94] width 8 height 8
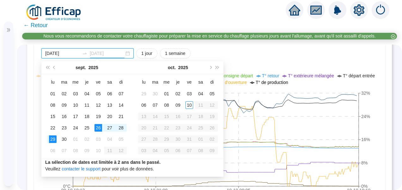
type input "[DATE]"
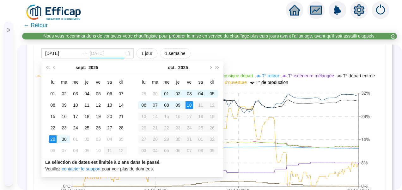
click at [187, 103] on div "10" at bounding box center [190, 106] width 8 height 8
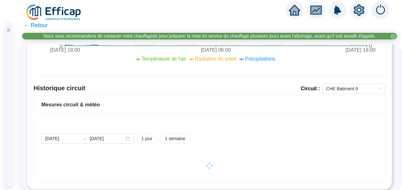
scroll to position [547, 0]
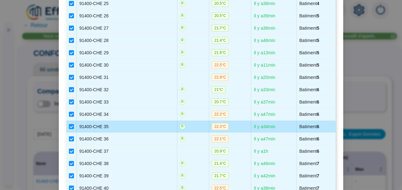
scroll to position [580, 0]
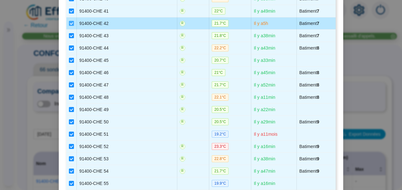
click at [69, 21] on input "checkbox" at bounding box center [71, 23] width 5 height 5
checkbox input "false"
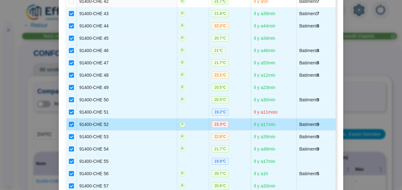
scroll to position [611, 0]
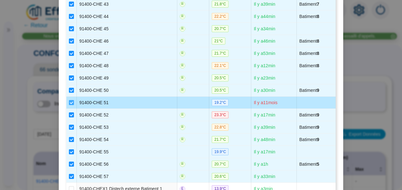
click at [69, 100] on input "checkbox" at bounding box center [71, 102] width 5 height 5
checkbox input "false"
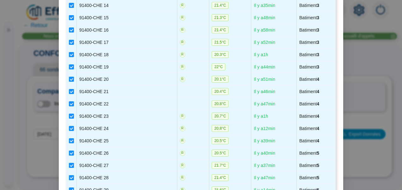
scroll to position [738, 0]
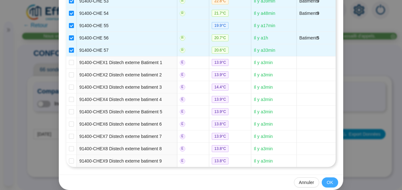
click at [331, 180] on span "OK" at bounding box center [330, 183] width 6 height 7
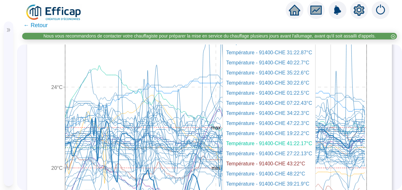
scroll to position [980, 0]
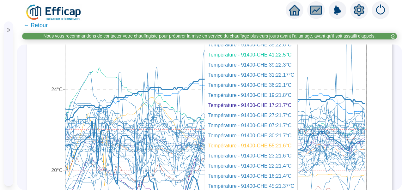
click at [190, 80] on icon at bounding box center [215, 100] width 300 height 45
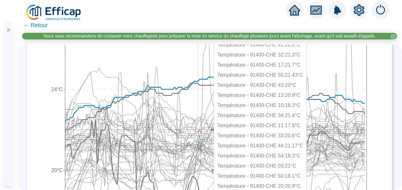
click at [199, 79] on icon at bounding box center [215, 102] width 300 height 55
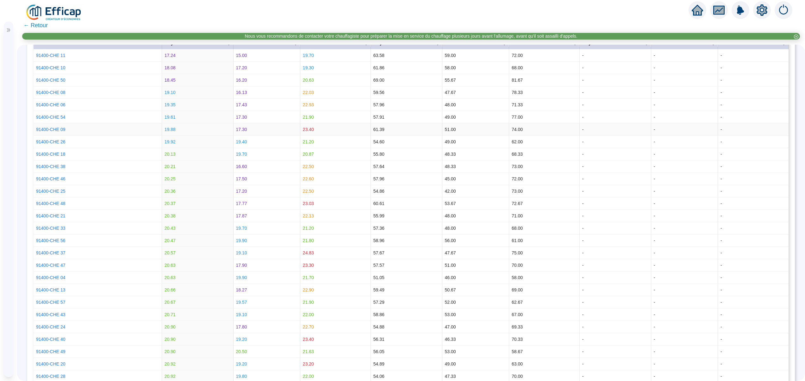
scroll to position [0, 0]
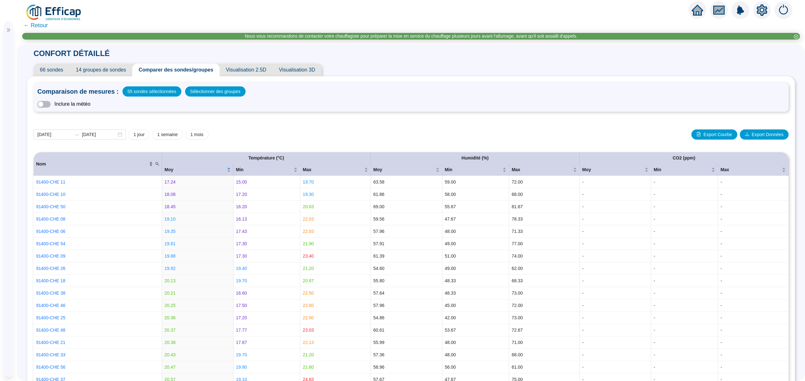
click at [144, 166] on div "Nom" at bounding box center [94, 164] width 117 height 7
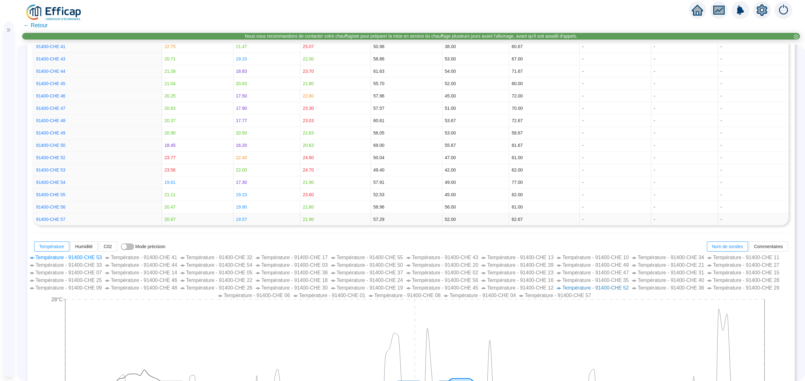
scroll to position [569, 0]
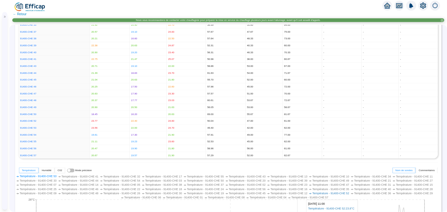
scroll to position [886, 0]
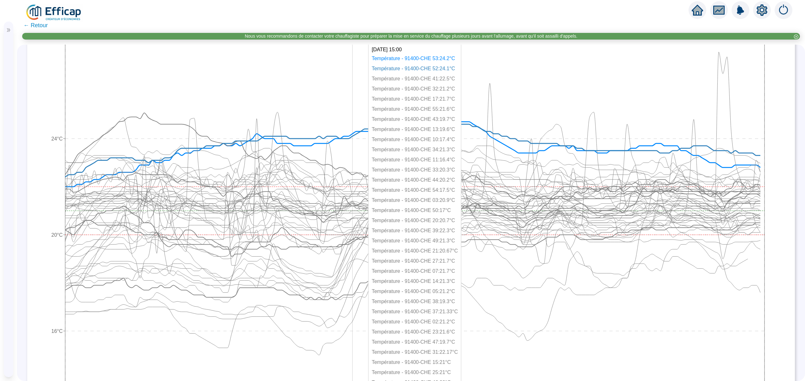
click at [352, 149] on icon "[DATE] 18:00 [DATE] 06:00 [DATE] 18:00 12°C 16°C 20°C 24°C 28°C min max" at bounding box center [406, 216] width 745 height 443
click at [347, 147] on icon at bounding box center [412, 154] width 695 height 65
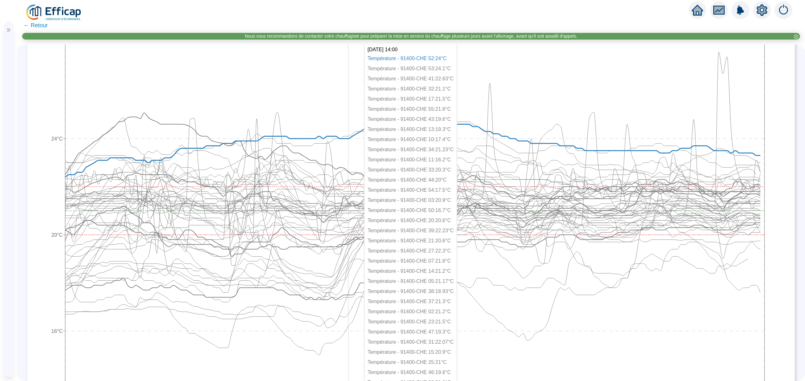
click at [347, 147] on icon "3 oct. 2025 18:00 7 oct. 2025 06:00 10 oct. 2025 18:00 12°C 16°C 20°C 24°C 28°C…" at bounding box center [406, 216] width 745 height 443
click at [347, 148] on icon "3 oct. 2025 18:00 7 oct. 2025 06:00 10 oct. 2025 18:00 12°C 16°C 20°C 24°C 28°C…" at bounding box center [406, 216] width 745 height 443
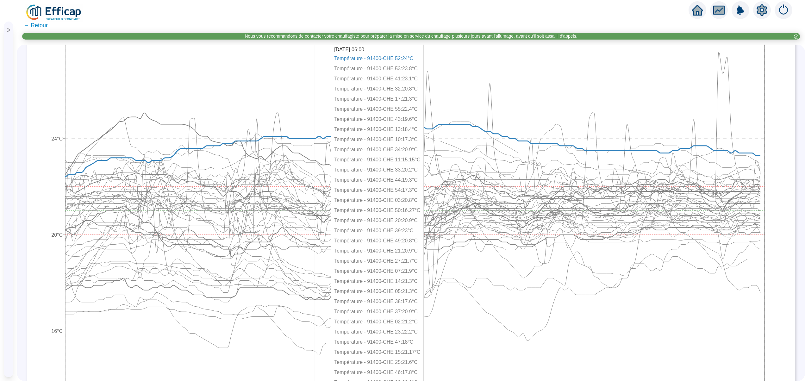
click at [313, 149] on icon "3 oct. 2025 18:00 7 oct. 2025 06:00 10 oct. 2025 18:00 12°C 16°C 20°C 24°C 28°C…" at bounding box center [406, 216] width 745 height 443
click at [307, 151] on icon at bounding box center [412, 150] width 695 height 53
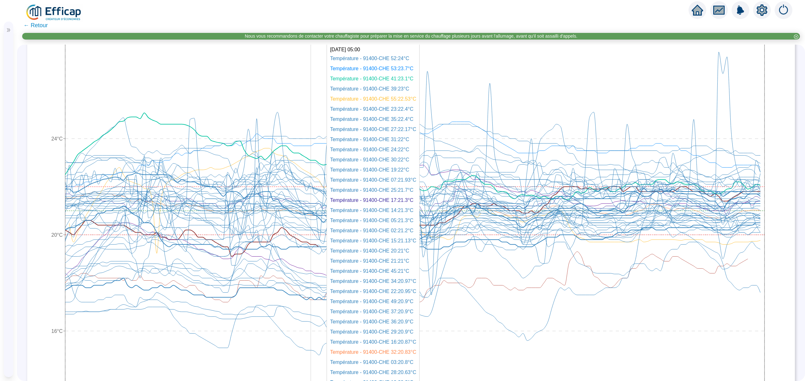
click at [309, 150] on icon "3 oct. 2025 18:00 7 oct. 2025 06:00 10 oct. 2025 18:00 12°C 16°C 20°C 24°C 28°C…" at bounding box center [406, 216] width 745 height 443
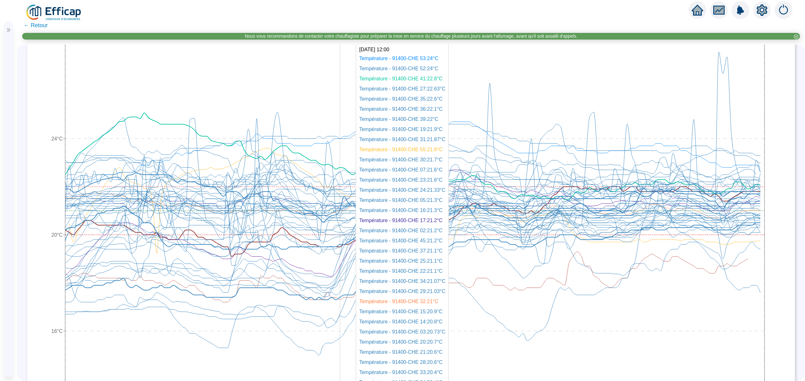
click at [338, 273] on icon "3 oct. 2025 18:00 7 oct. 2025 06:00 10 oct. 2025 18:00 12°C 16°C 20°C 24°C 28°C…" at bounding box center [406, 216] width 745 height 443
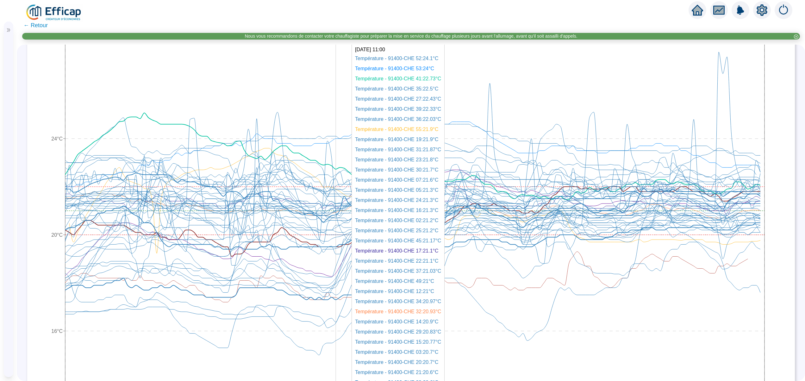
click at [337, 273] on icon "3 oct. 2025 18:00 7 oct. 2025 06:00 10 oct. 2025 18:00 12°C 16°C 20°C 24°C 28°C…" at bounding box center [406, 216] width 745 height 443
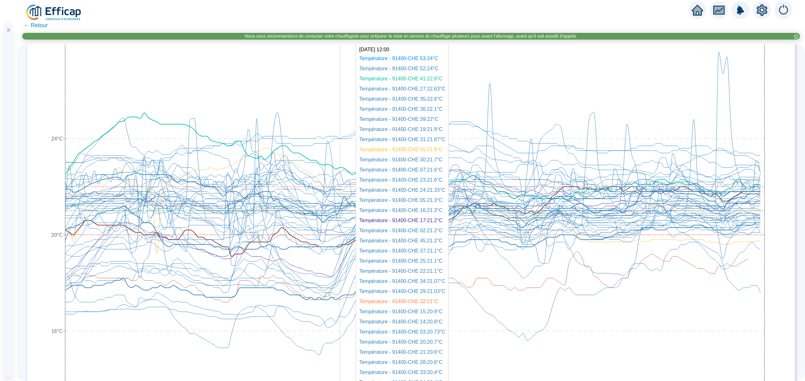
click at [342, 273] on icon at bounding box center [412, 220] width 695 height 111
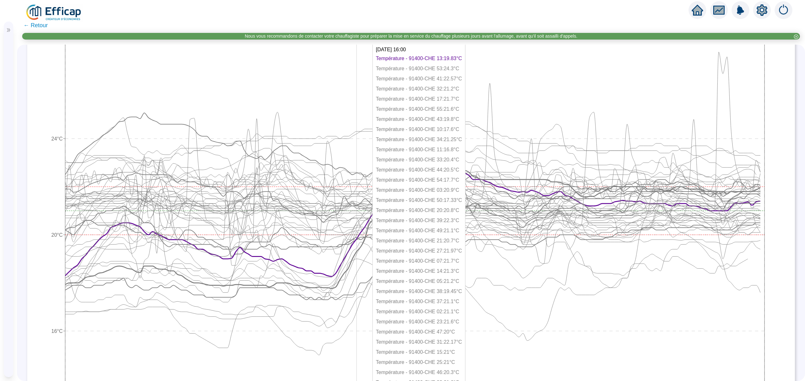
click at [354, 266] on icon at bounding box center [412, 225] width 695 height 127
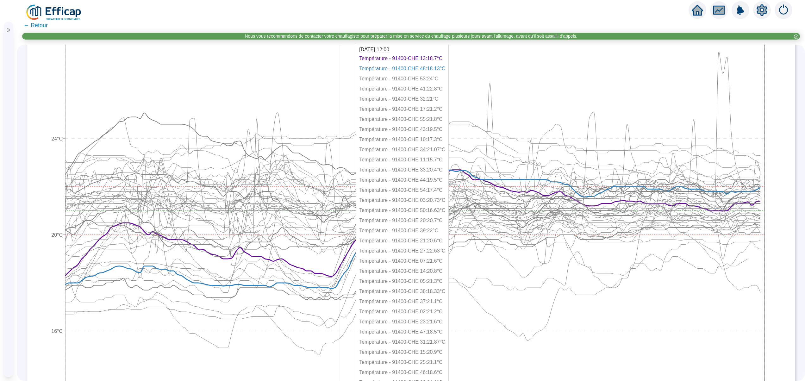
click at [338, 272] on icon "3 oct. 2025 18:00 7 oct. 2025 06:00 10 oct. 2025 18:00 12°C 16°C 20°C 24°C 28°C…" at bounding box center [406, 216] width 745 height 443
click at [337, 273] on icon "3 oct. 2025 18:00 7 oct. 2025 06:00 10 oct. 2025 18:00 12°C 16°C 20°C 24°C 28°C…" at bounding box center [406, 216] width 745 height 443
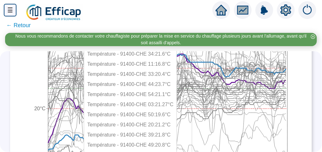
scroll to position [1063, 0]
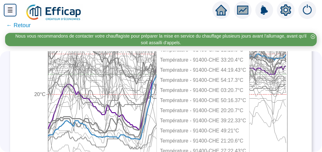
click at [141, 108] on icon at bounding box center [166, 68] width 236 height 132
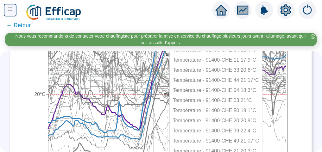
click at [154, 94] on icon at bounding box center [167, 113] width 238 height 120
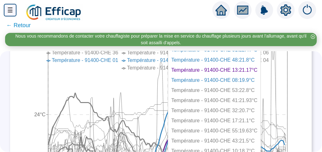
scroll to position [1088, 0]
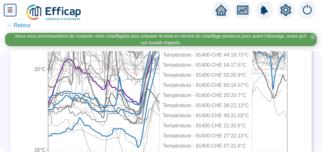
click at [144, 79] on icon at bounding box center [167, 57] width 238 height 109
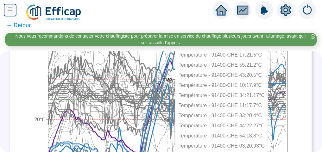
scroll to position [1063, 0]
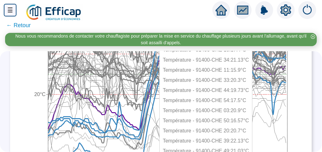
click at [144, 126] on icon at bounding box center [167, 87] width 238 height 123
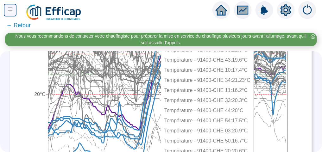
click at [145, 98] on icon at bounding box center [167, 93] width 238 height 103
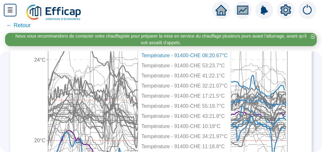
scroll to position [1012, 0]
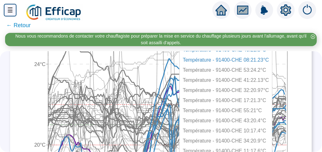
click at [163, 81] on icon at bounding box center [167, 119] width 238 height 99
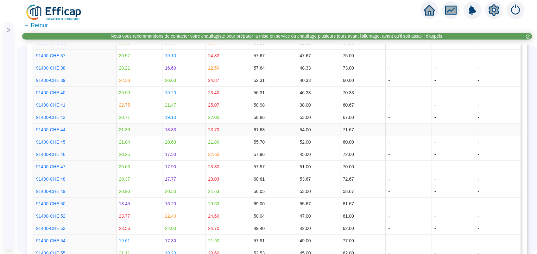
scroll to position [595, 0]
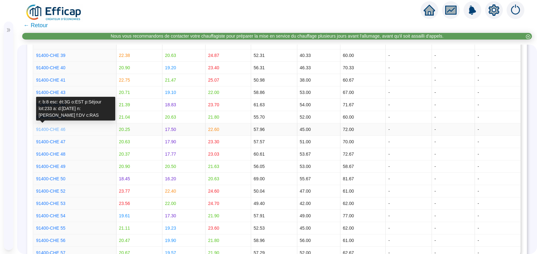
click at [53, 128] on link "91400-CHE 46" at bounding box center [50, 129] width 29 height 5
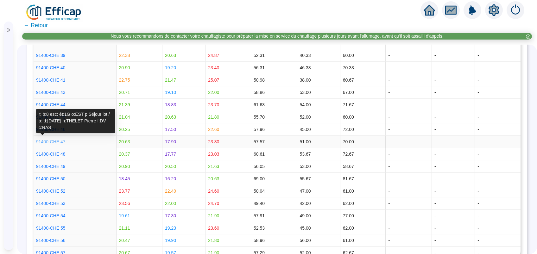
click at [53, 139] on link "91400-CHE 47" at bounding box center [50, 141] width 29 height 5
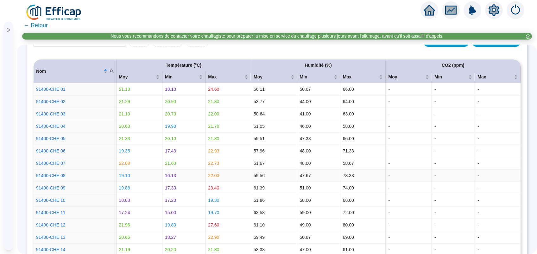
scroll to position [5, 0]
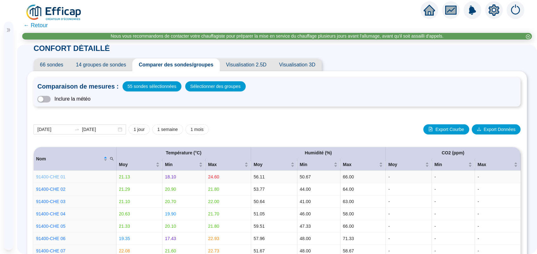
click at [51, 177] on link "91400-CHE 01" at bounding box center [50, 176] width 29 height 5
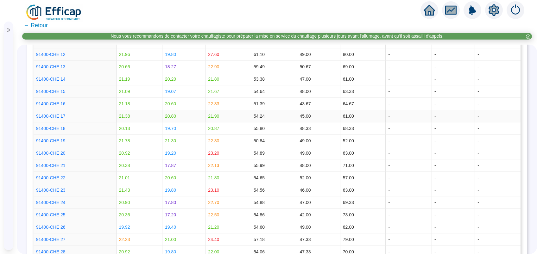
scroll to position [89, 0]
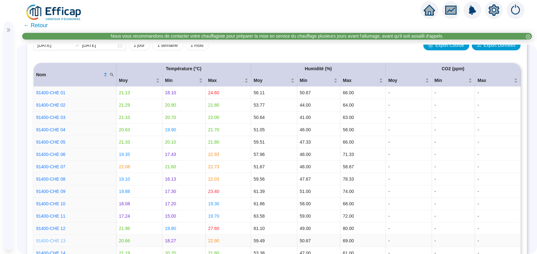
click at [49, 240] on link "91400-CHE 13" at bounding box center [50, 240] width 29 height 5
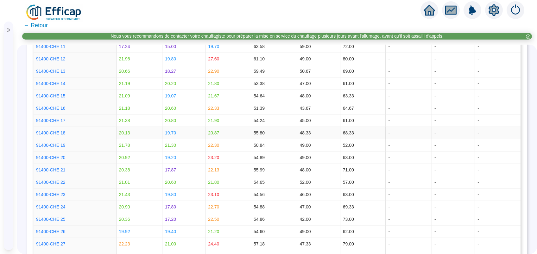
scroll to position [174, 0]
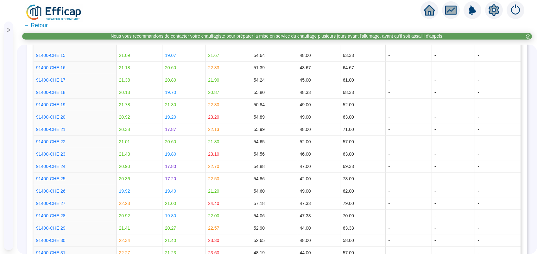
scroll to position [174, 0]
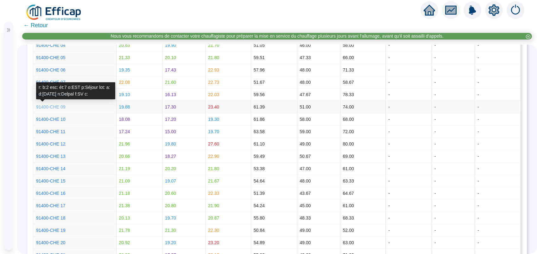
click at [56, 107] on link "91400-CHE 09" at bounding box center [50, 106] width 29 height 5
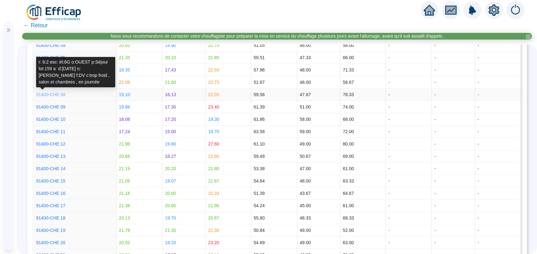
click at [54, 92] on link "91400-CHE 08" at bounding box center [50, 94] width 29 height 5
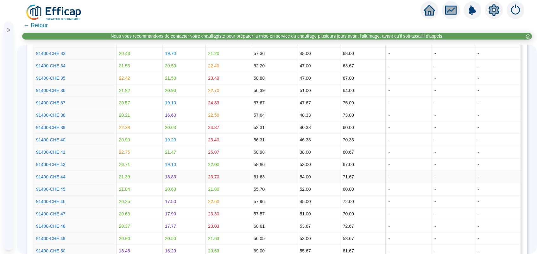
scroll to position [553, 0]
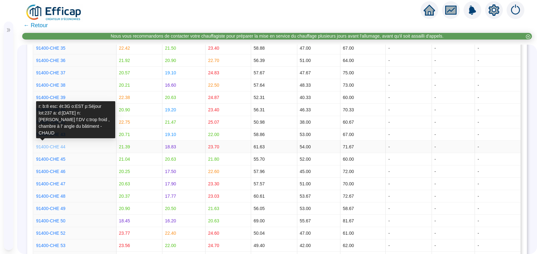
click at [49, 145] on link "91400-CHE 44" at bounding box center [50, 146] width 29 height 5
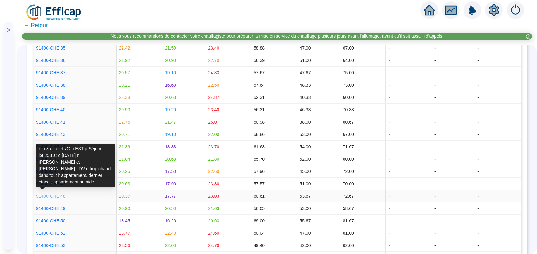
click at [46, 195] on link "91400-CHE 48" at bounding box center [50, 196] width 29 height 5
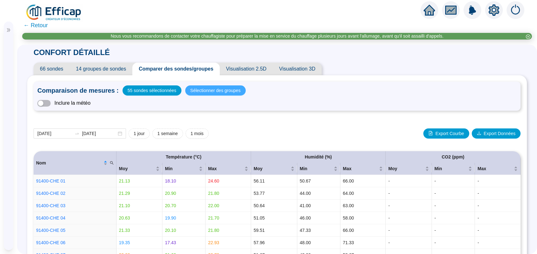
scroll to position [0, 0]
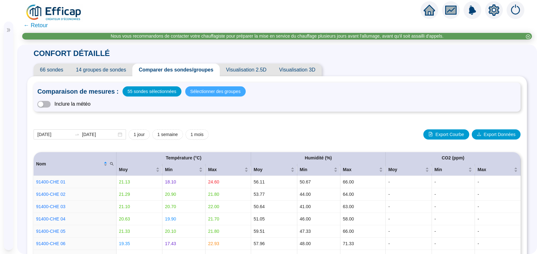
click at [235, 88] on button "Sélectionner des groupes" at bounding box center [215, 91] width 60 height 10
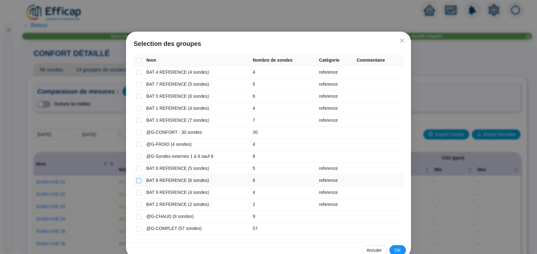
click at [136, 180] on input "checkbox" at bounding box center [138, 180] width 5 height 5
checkbox input "true"
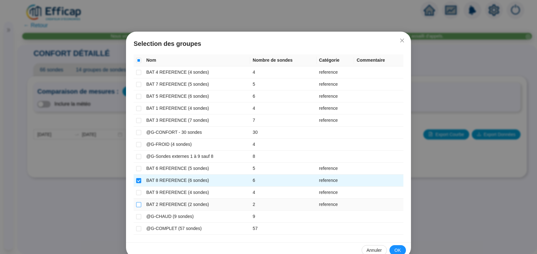
click at [136, 204] on input "checkbox" at bounding box center [138, 204] width 5 height 5
checkbox input "true"
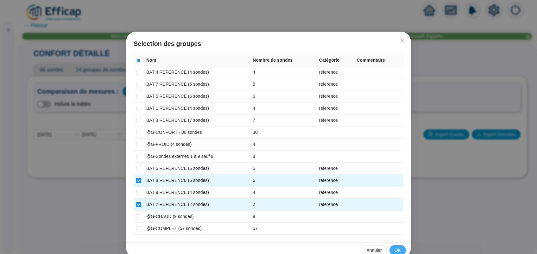
scroll to position [11, 0]
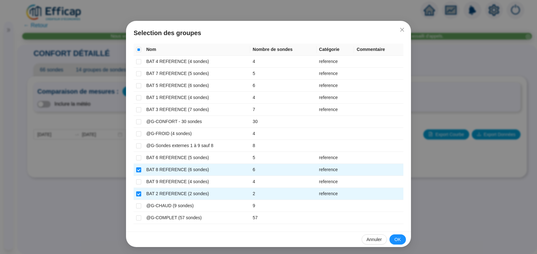
click at [398, 238] on button "OK" at bounding box center [397, 239] width 16 height 10
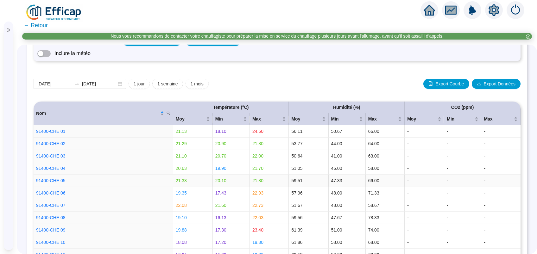
scroll to position [0, 0]
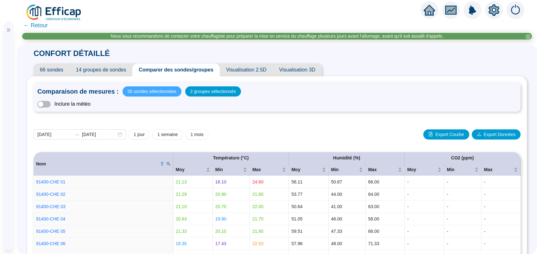
click at [138, 92] on span "55 sondes sélectionnées" at bounding box center [152, 91] width 49 height 9
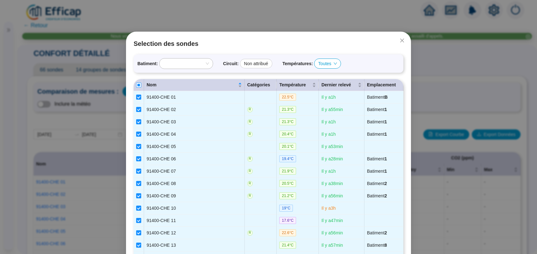
click at [136, 84] on input "Select all" at bounding box center [138, 85] width 5 height 5
checkbox input "true"
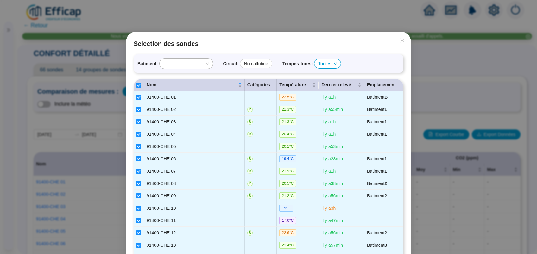
checkbox input "true"
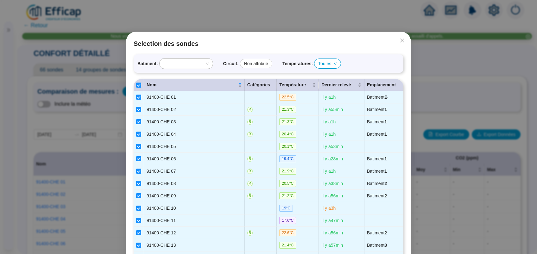
checkbox input "true"
click at [136, 83] on input "Select all" at bounding box center [138, 85] width 5 height 5
checkbox input "false"
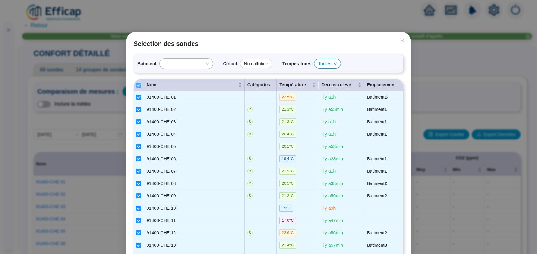
checkbox input "false"
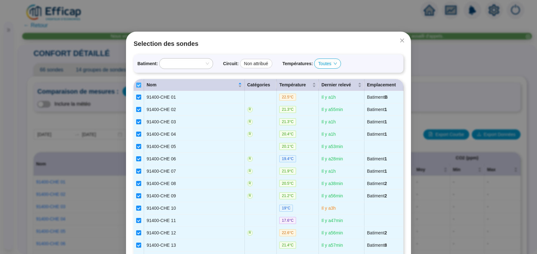
checkbox input "false"
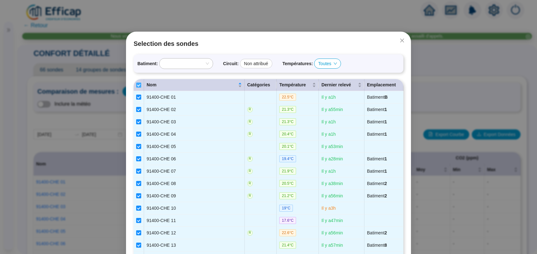
checkbox input "false"
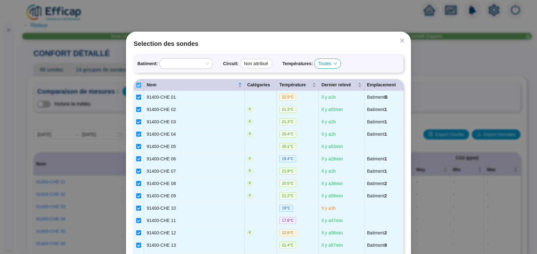
checkbox input "false"
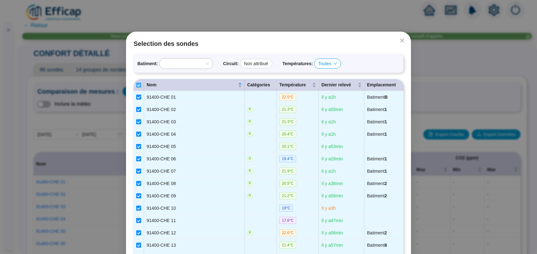
checkbox input "false"
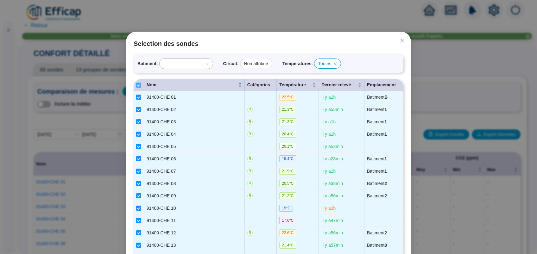
checkbox input "false"
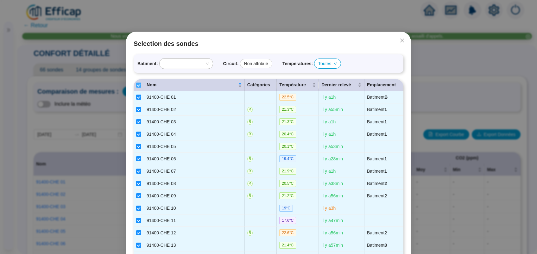
checkbox input "false"
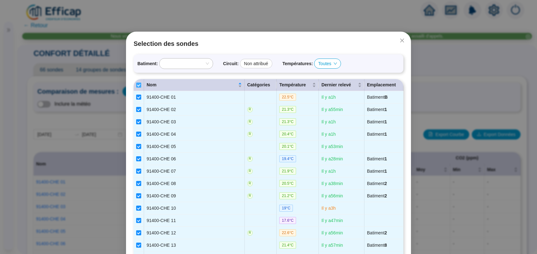
checkbox input "false"
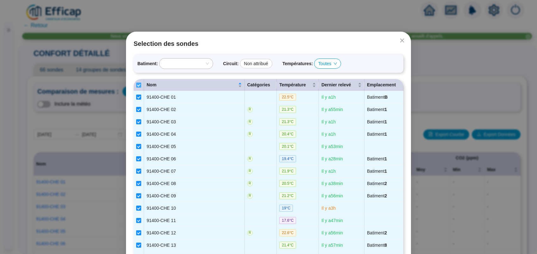
checkbox input "false"
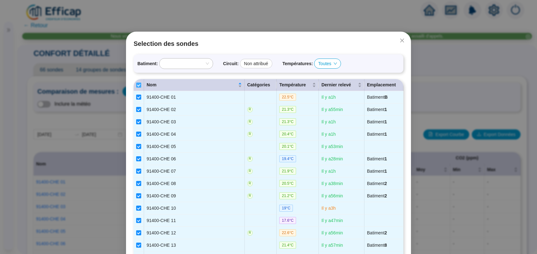
checkbox input "false"
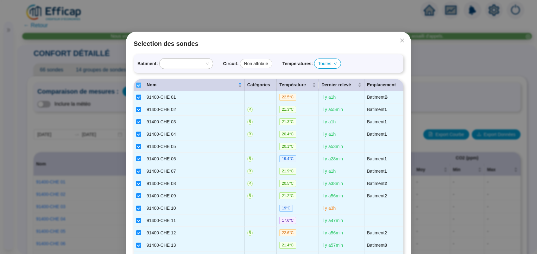
checkbox input "false"
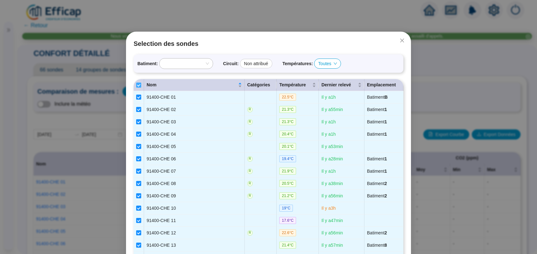
checkbox input "false"
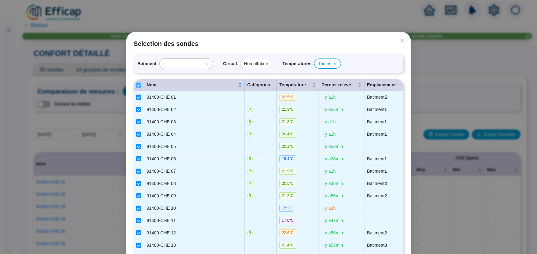
checkbox input "false"
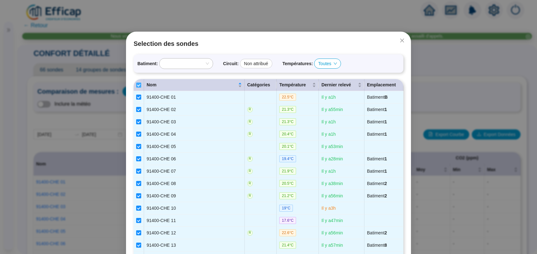
checkbox input "false"
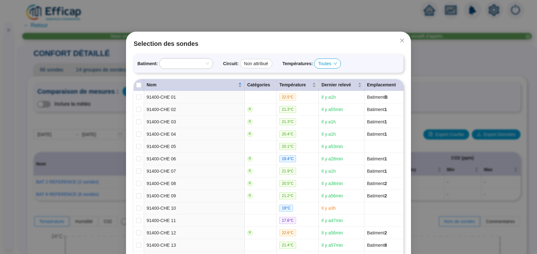
click at [189, 61] on div at bounding box center [183, 63] width 44 height 9
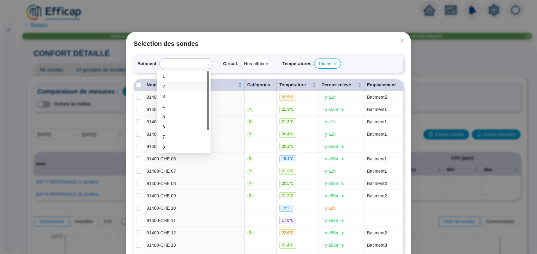
click at [178, 86] on div "2" at bounding box center [183, 86] width 43 height 7
checkbox input "true"
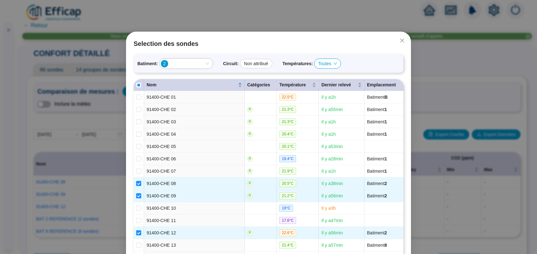
click at [194, 63] on div "2" at bounding box center [183, 63] width 44 height 9
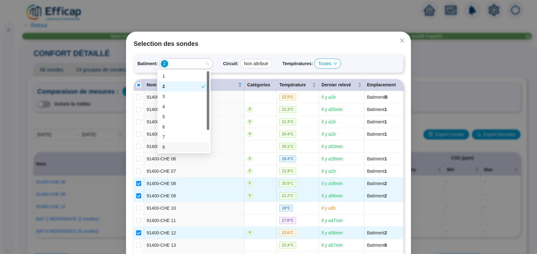
click at [168, 147] on div "8" at bounding box center [183, 147] width 43 height 7
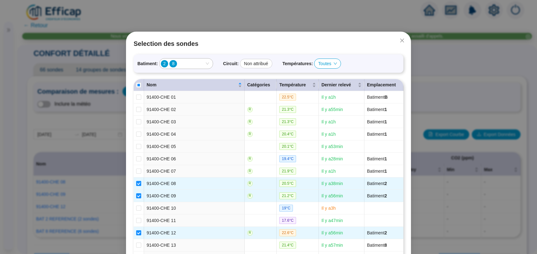
checkbox input "true"
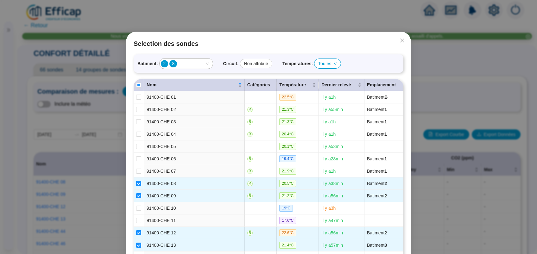
click at [202, 63] on div "2 8" at bounding box center [185, 64] width 53 height 10
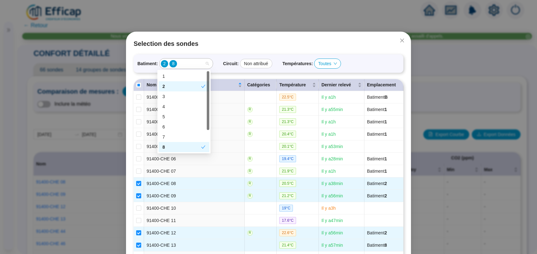
click at [173, 84] on div "2" at bounding box center [181, 86] width 39 height 7
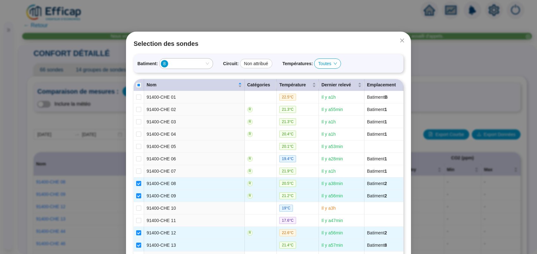
checkbox input "false"
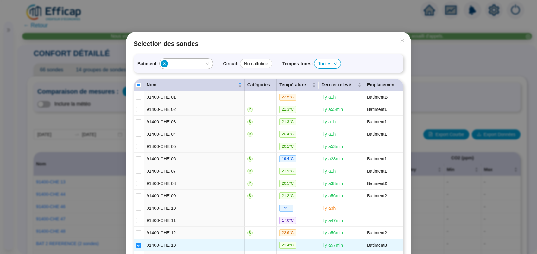
click at [194, 59] on div "8" at bounding box center [183, 63] width 44 height 9
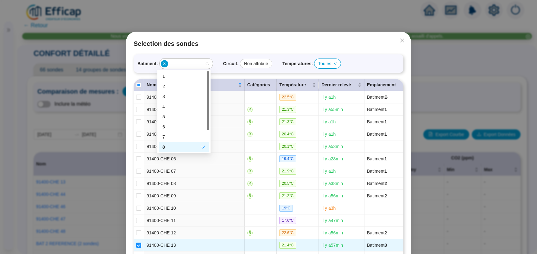
click at [170, 147] on div "8" at bounding box center [181, 147] width 39 height 7
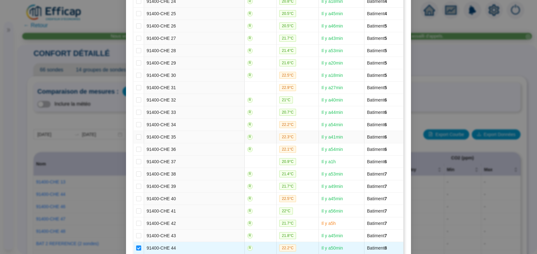
scroll to position [675, 0]
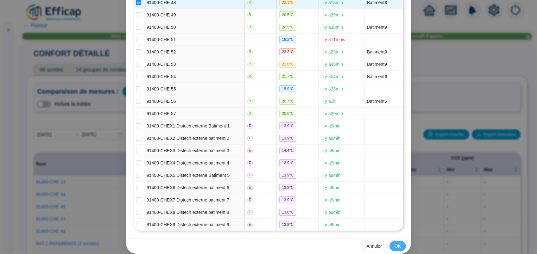
click at [397, 241] on button "OK" at bounding box center [397, 246] width 16 height 10
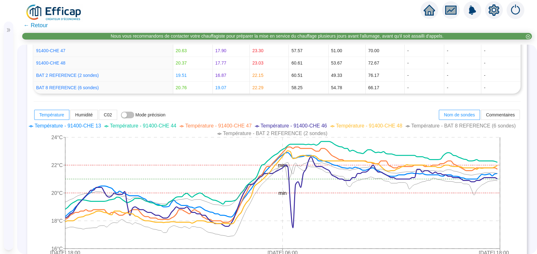
scroll to position [211, 0]
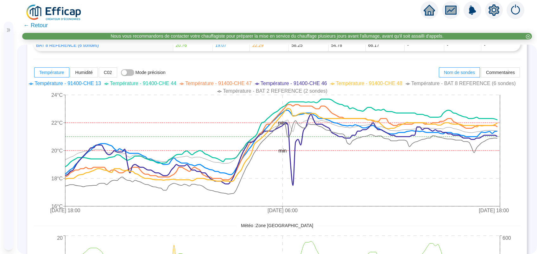
click at [268, 94] on span "Température - BAT 2 REFERENCE (2 sondes)" at bounding box center [275, 90] width 104 height 5
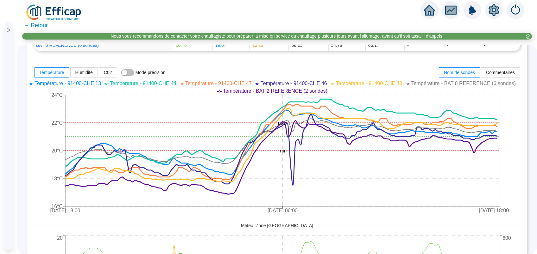
click at [426, 84] on span "Température - BAT 8 REFERENCE (6 sondes)" at bounding box center [463, 83] width 104 height 5
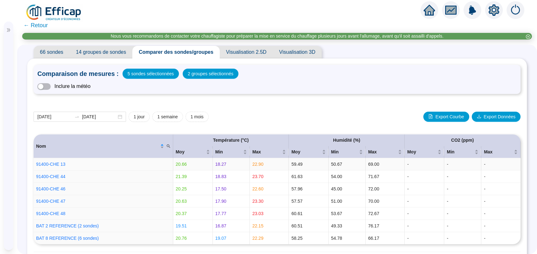
scroll to position [0, 0]
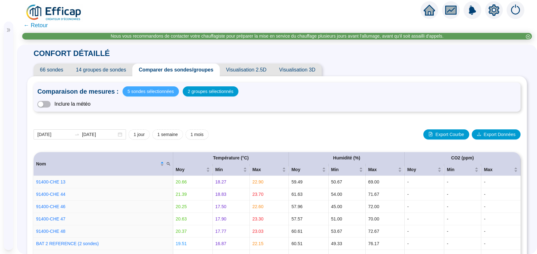
click at [144, 95] on span "5 sondes sélectionnées" at bounding box center [151, 91] width 46 height 9
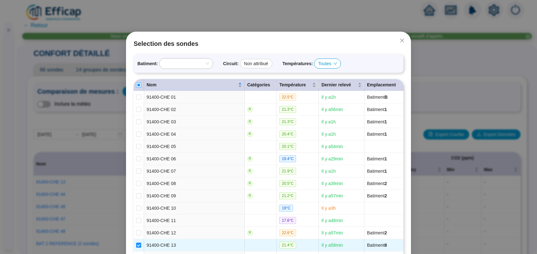
click at [136, 85] on input "Select all" at bounding box center [138, 85] width 5 height 5
checkbox input "true"
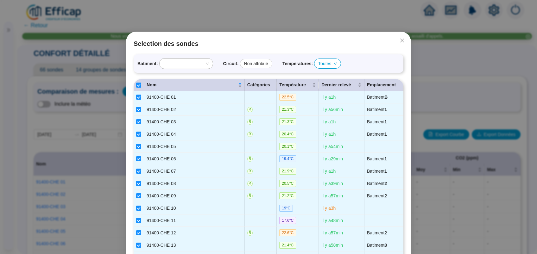
checkbox input "true"
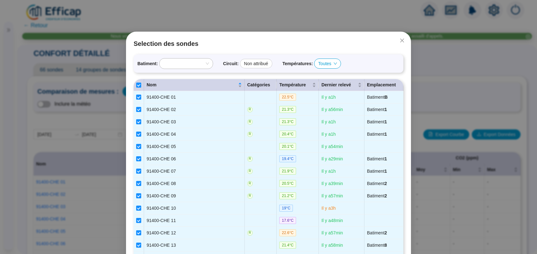
checkbox input "true"
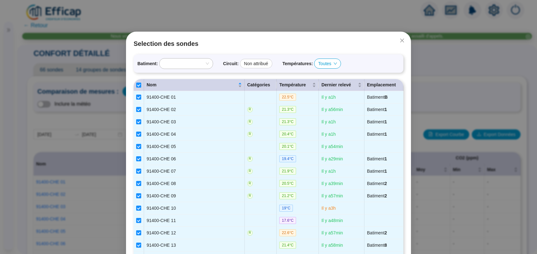
checkbox input "true"
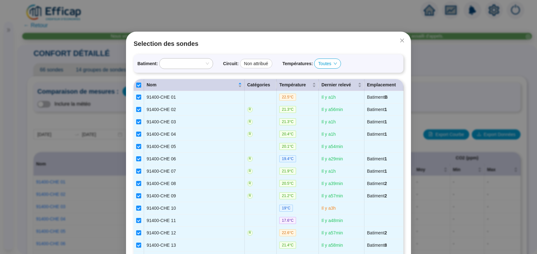
checkbox input "true"
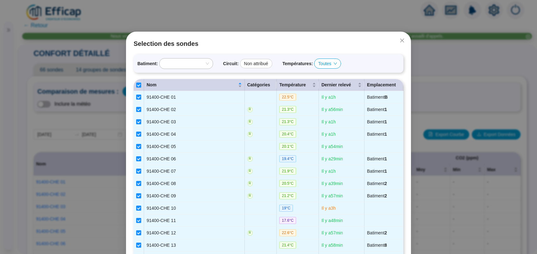
checkbox input "true"
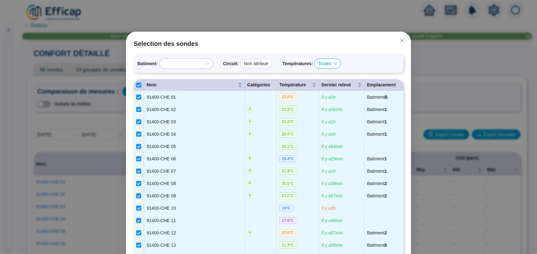
checkbox input "true"
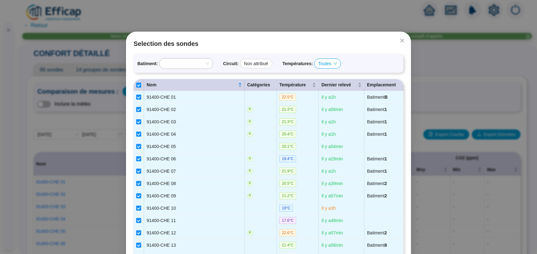
checkbox input "true"
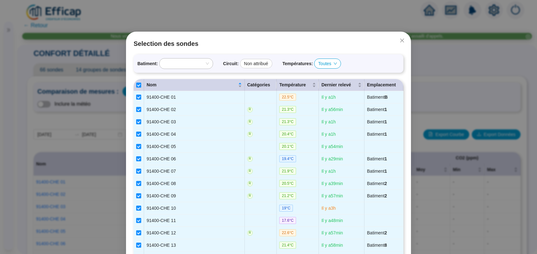
checkbox input "true"
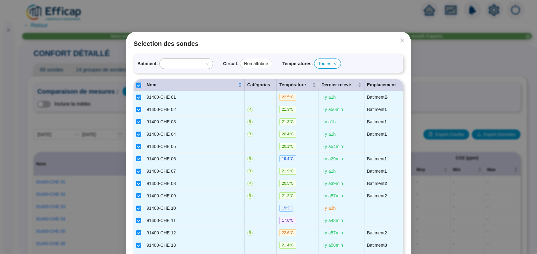
checkbox input "true"
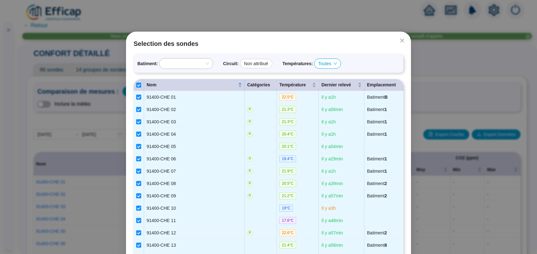
checkbox input "true"
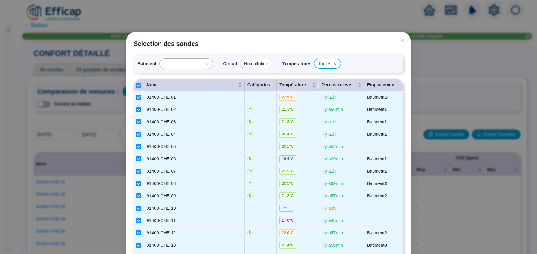
checkbox input "true"
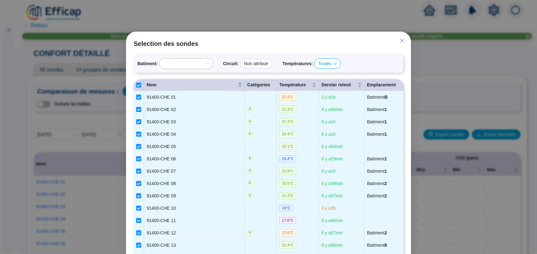
checkbox input "true"
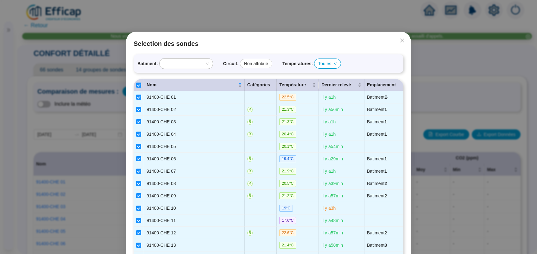
checkbox input "true"
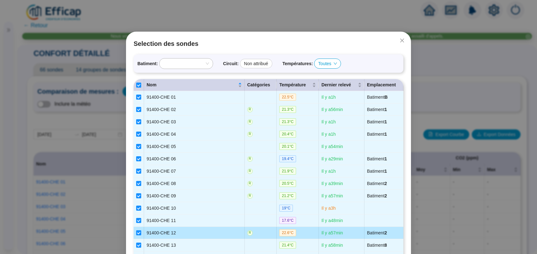
scroll to position [42, 0]
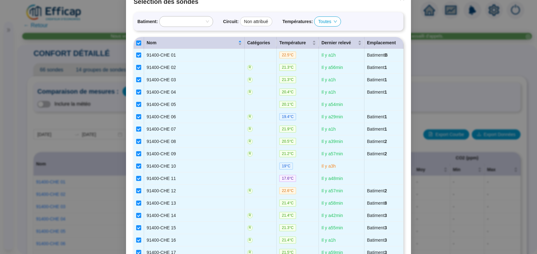
click at [138, 43] on th at bounding box center [139, 43] width 10 height 12
click at [137, 43] on input "Select all" at bounding box center [138, 42] width 5 height 5
checkbox input "false"
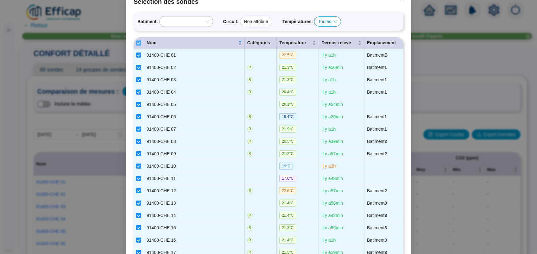
checkbox input "false"
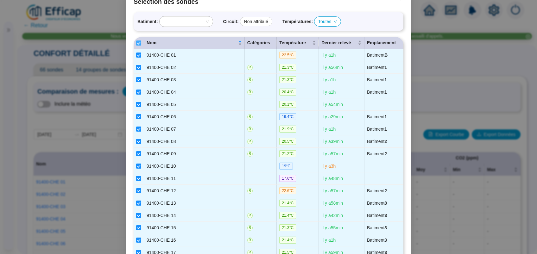
checkbox input "false"
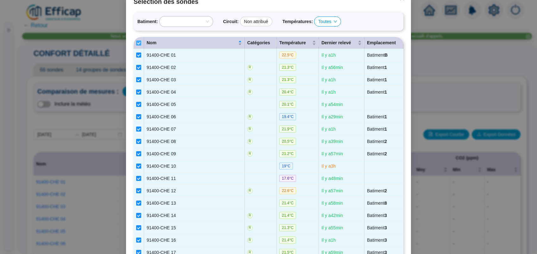
checkbox input "false"
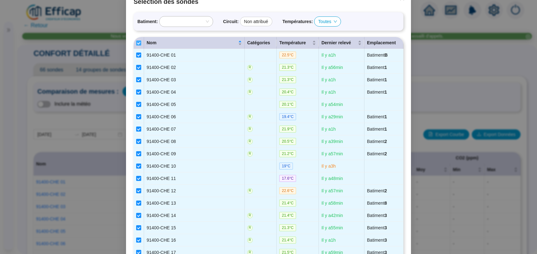
checkbox input "false"
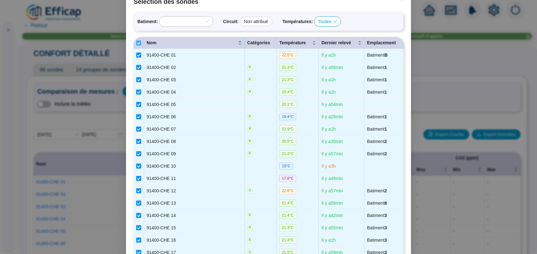
checkbox input "false"
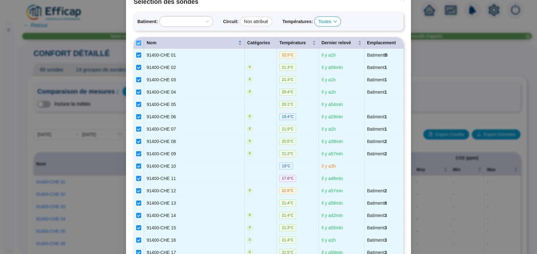
checkbox input "false"
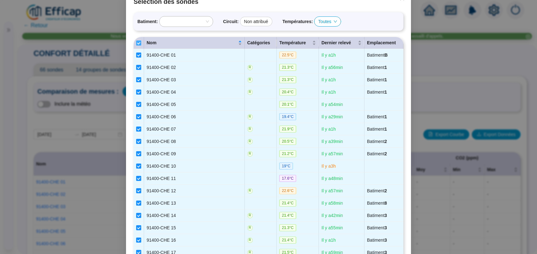
checkbox input "false"
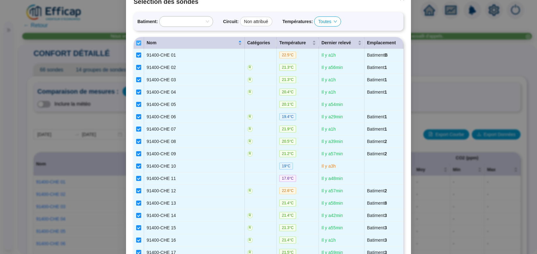
checkbox input "false"
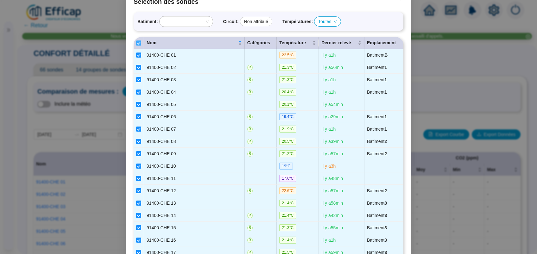
checkbox input "false"
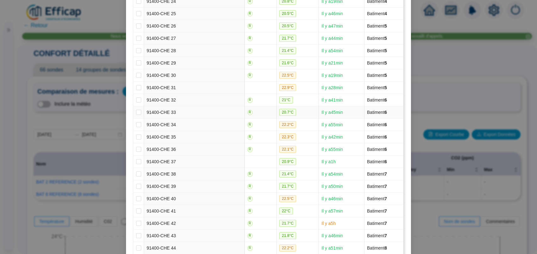
scroll to position [675, 0]
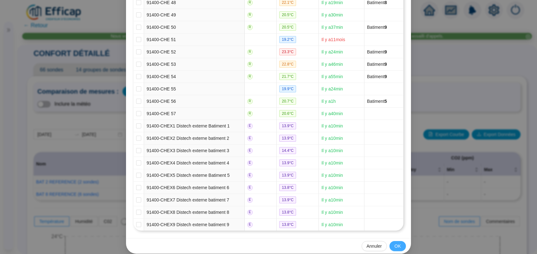
click at [398, 241] on button "OK" at bounding box center [397, 246] width 16 height 10
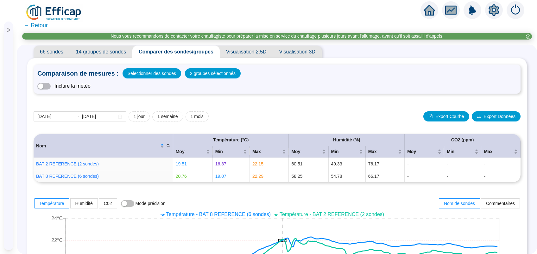
scroll to position [0, 0]
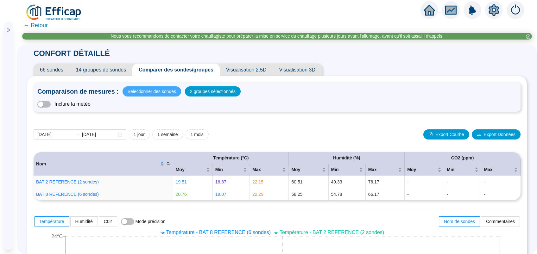
click at [156, 94] on span "Sélectionner des sondes" at bounding box center [152, 91] width 48 height 9
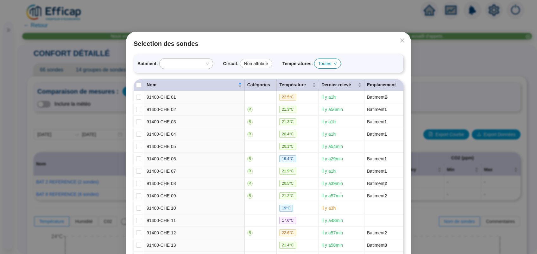
click at [169, 64] on div at bounding box center [183, 63] width 44 height 9
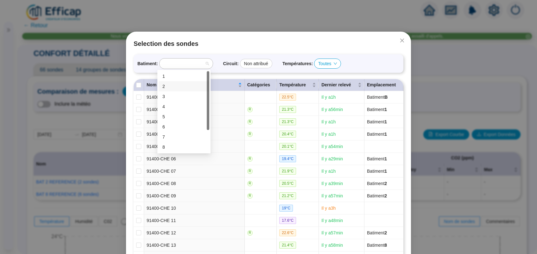
click at [174, 84] on div "2" at bounding box center [183, 86] width 43 height 7
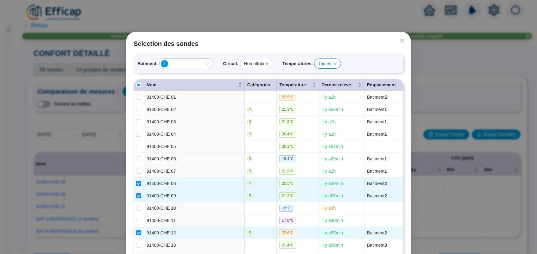
click at [182, 65] on div "2" at bounding box center [183, 63] width 44 height 9
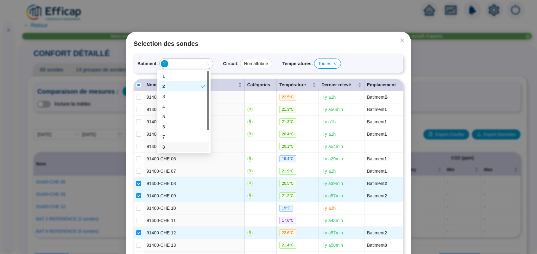
click at [172, 147] on div "8" at bounding box center [183, 147] width 43 height 7
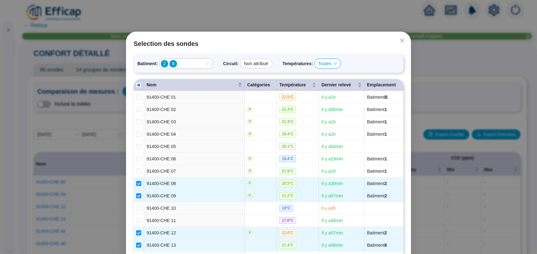
click at [335, 64] on icon "down" at bounding box center [335, 64] width 4 height 4
click at [362, 59] on div "Batiment : 2 8 Circuit : Non attribué Températures : Toutes" at bounding box center [269, 63] width 270 height 18
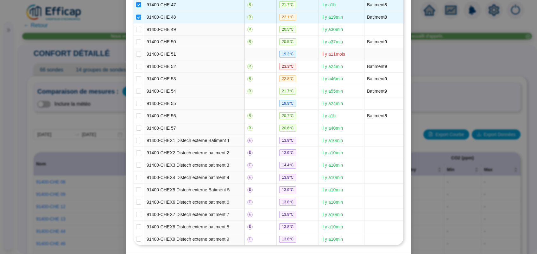
scroll to position [675, 0]
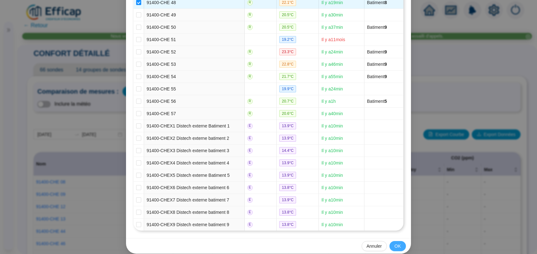
click at [397, 243] on span "OK" at bounding box center [397, 246] width 6 height 7
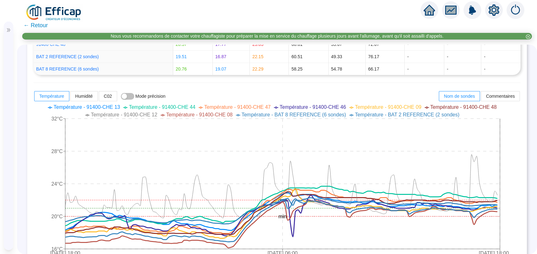
scroll to position [211, 0]
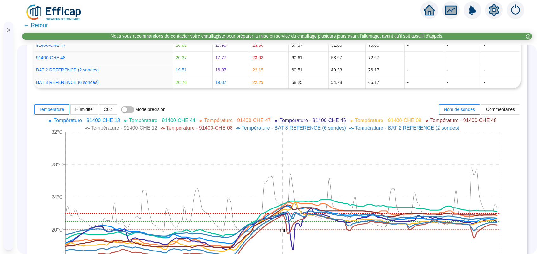
click at [306, 128] on span "Température - BAT 8 REFERENCE (6 sondes)" at bounding box center [293, 127] width 104 height 5
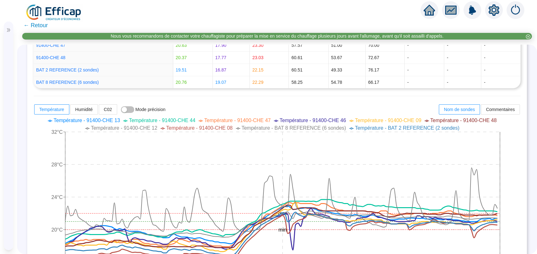
click at [105, 119] on span "Température - 91400-CHE 13" at bounding box center [86, 120] width 66 height 5
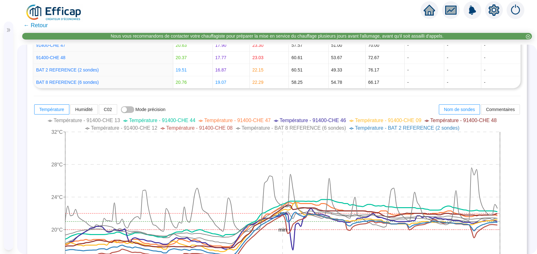
click at [242, 118] on span "Température - 91400-CHE 47" at bounding box center [237, 120] width 66 height 5
drag, startPoint x: 259, startPoint y: 127, endPoint x: 256, endPoint y: 128, distance: 3.3
click at [259, 127] on span "Température - BAT 8 REFERENCE (6 sondes)" at bounding box center [293, 127] width 104 height 5
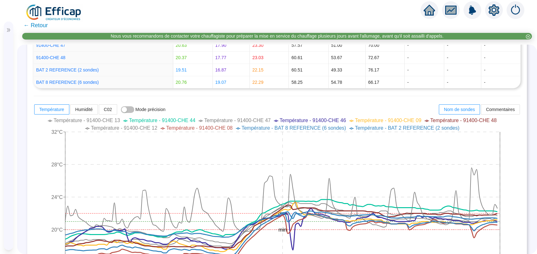
click at [225, 130] on span "Température - 91400-CHE 08" at bounding box center [199, 127] width 66 height 5
click at [214, 128] on span "Température - 91400-CHE 08" at bounding box center [199, 127] width 66 height 5
click at [275, 126] on span "Température - BAT 8 REFERENCE (6 sondes)" at bounding box center [293, 127] width 104 height 5
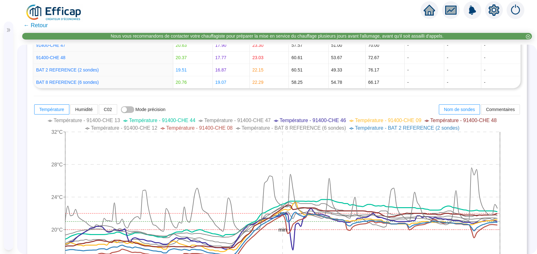
click at [178, 118] on span "Température - 91400-CHE 44" at bounding box center [162, 120] width 66 height 5
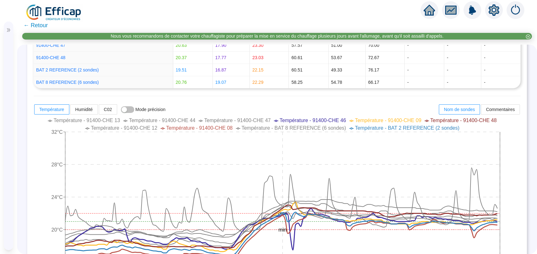
click at [318, 119] on span "Température - 91400-CHE 46" at bounding box center [312, 120] width 66 height 5
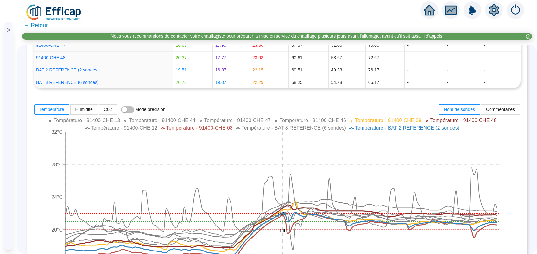
click at [364, 121] on span "Température - 91400-CHE 09" at bounding box center [388, 120] width 66 height 5
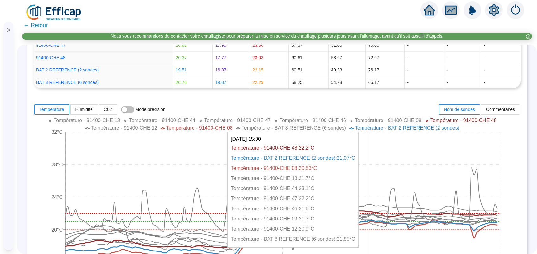
click at [368, 132] on icon "3 oct. 2025 18:00 7 oct. 2025 06:00 10 oct. 2025 18:00 16°C 20°C 24°C 28°C 32°C…" at bounding box center [274, 194] width 480 height 158
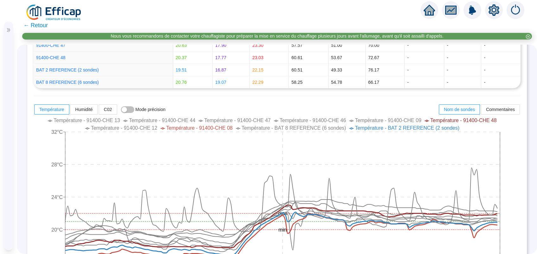
click at [376, 125] on span "Température - BAT 2 REFERENCE (2 sondes)" at bounding box center [407, 127] width 104 height 5
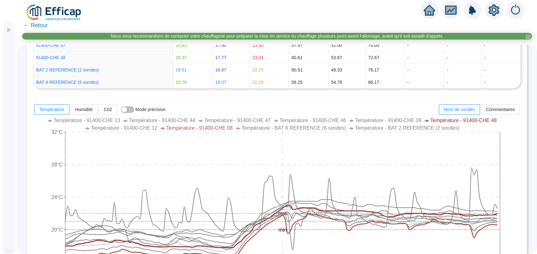
click at [435, 120] on span "Température - 91400-CHE 48" at bounding box center [463, 120] width 66 height 5
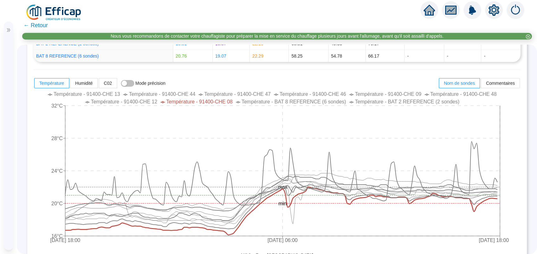
scroll to position [169, 0]
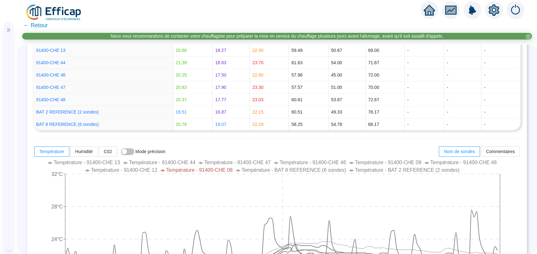
click at [402, 163] on span "Température - 91400-CHE 09" at bounding box center [388, 162] width 66 height 5
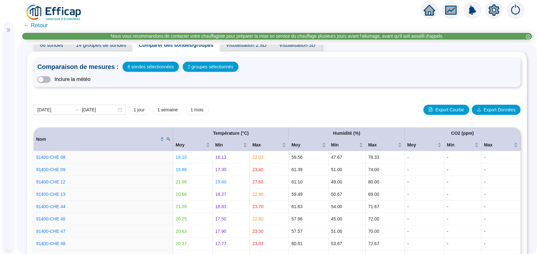
scroll to position [0, 0]
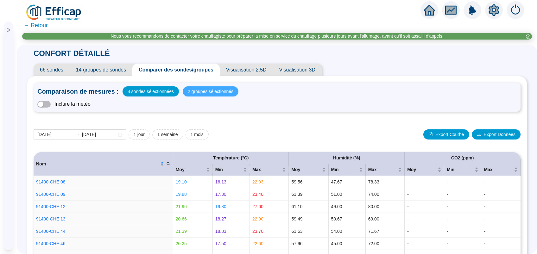
click at [206, 93] on span "2 groupes sélectionnés" at bounding box center [211, 91] width 46 height 9
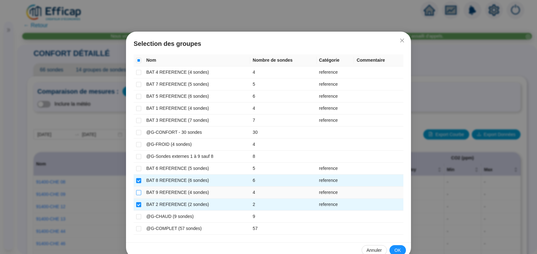
click at [136, 194] on input "checkbox" at bounding box center [138, 192] width 5 height 5
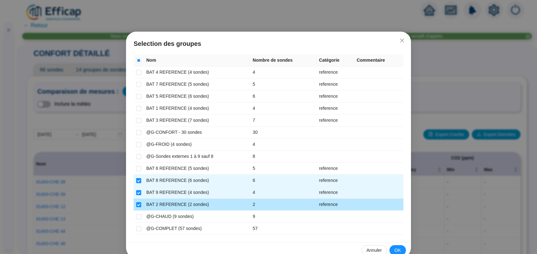
scroll to position [11, 0]
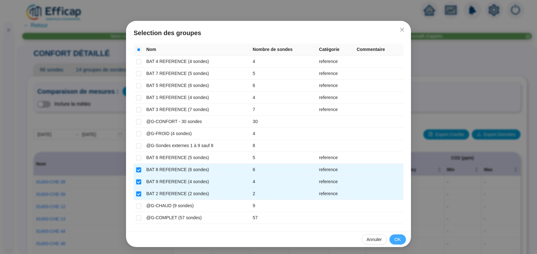
click at [396, 236] on span "OK" at bounding box center [397, 239] width 6 height 7
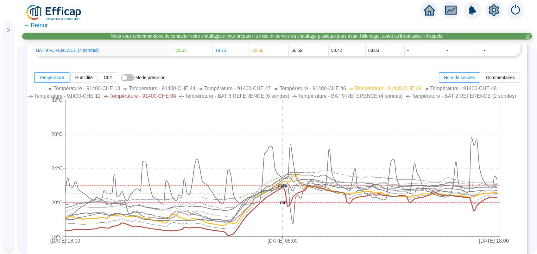
scroll to position [211, 0]
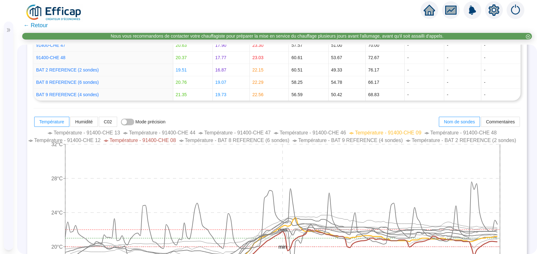
click at [375, 130] on span "Température - 91400-CHE 09" at bounding box center [388, 132] width 66 height 5
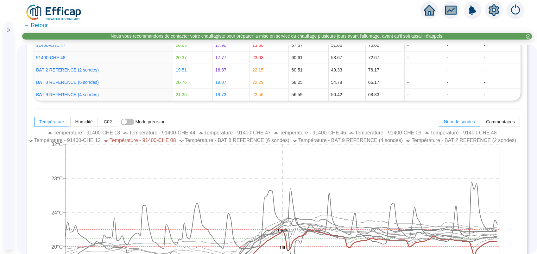
click at [176, 138] on span "Température - 91400-CHE 08" at bounding box center [142, 140] width 66 height 5
click at [255, 138] on span "Température - BAT 8 REFERENCE (6 sondes)" at bounding box center [237, 140] width 104 height 5
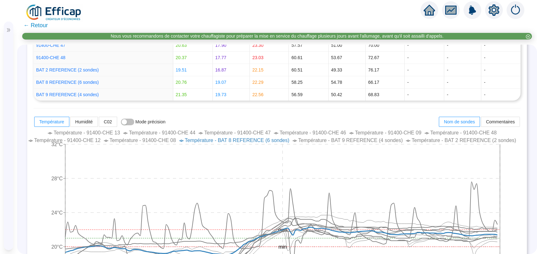
click at [327, 138] on span "Température - BAT 9 REFERENCE (4 sondes)" at bounding box center [350, 140] width 104 height 5
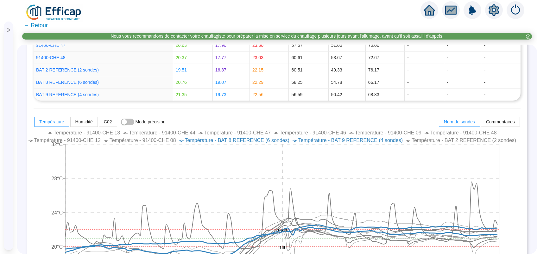
click at [445, 140] on span "Température - BAT 2 REFERENCE (2 sondes)" at bounding box center [463, 140] width 104 height 5
click at [366, 138] on span "Température - BAT 9 REFERENCE (4 sondes)" at bounding box center [350, 140] width 104 height 5
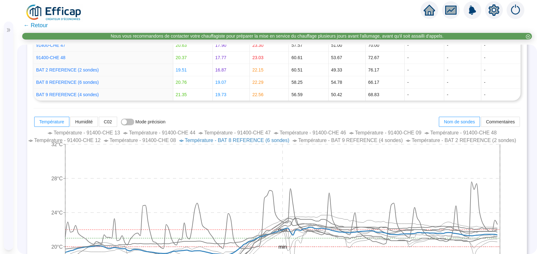
click at [366, 138] on span "Température - BAT 9 REFERENCE (4 sondes)" at bounding box center [350, 140] width 104 height 5
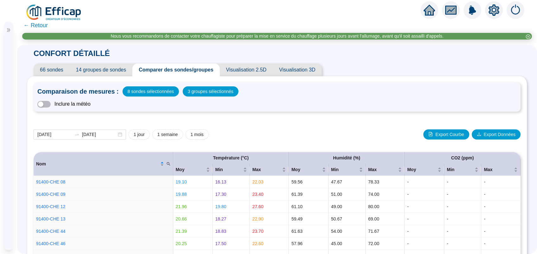
scroll to position [211, 0]
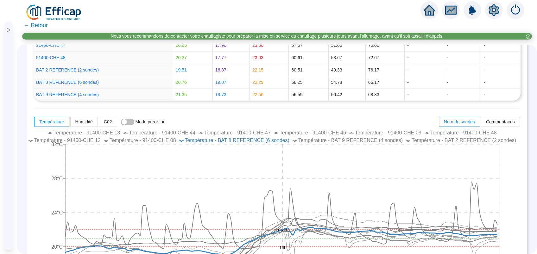
click at [366, 138] on span "Température - BAT 9 REFERENCE (4 sondes)" at bounding box center [350, 140] width 104 height 5
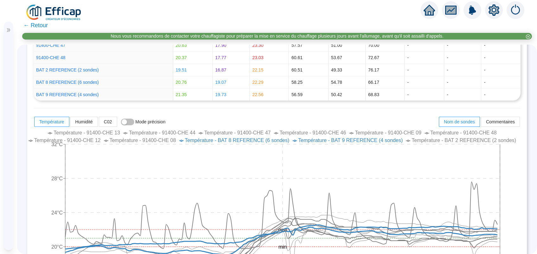
click at [411, 139] on span "Température - BAT 2 REFERENCE (2 sondes)" at bounding box center [463, 140] width 104 height 5
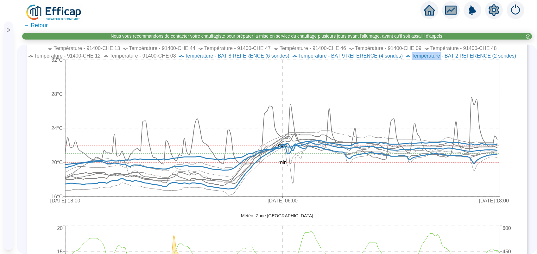
scroll to position [84, 0]
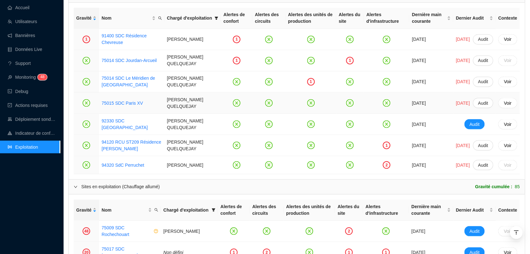
scroll to position [464, 0]
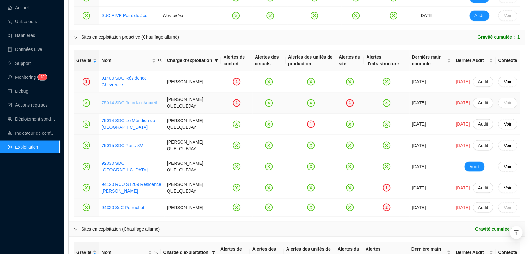
click at [132, 100] on link "75014 SDC Jourdan-Arcueil" at bounding box center [129, 102] width 55 height 5
click at [121, 118] on link "75014 SDC Le Méridien de Paris" at bounding box center [128, 124] width 53 height 12
click at [123, 182] on link "94120 RCU ST209 Résidence Robespierre" at bounding box center [131, 188] width 59 height 12
click at [123, 205] on link "94320 SdC Perruchet" at bounding box center [123, 207] width 43 height 5
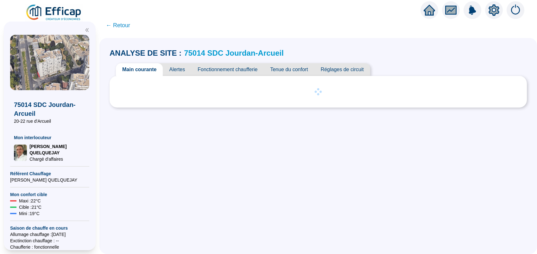
click at [181, 70] on span "Alertes" at bounding box center [177, 69] width 28 height 13
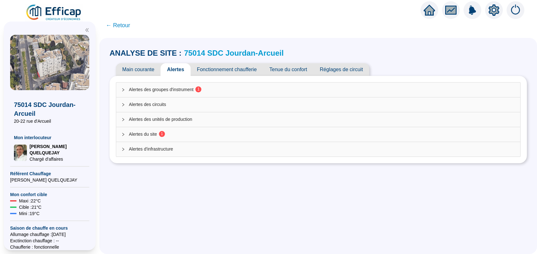
click at [182, 91] on span "Alertes des groupes d'instrument 1" at bounding box center [322, 89] width 386 height 7
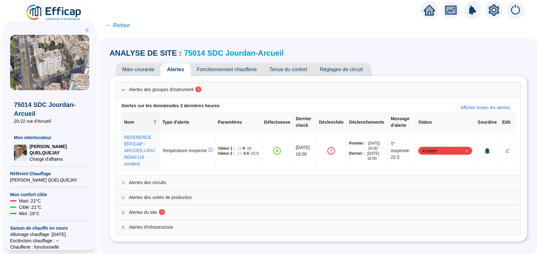
click at [291, 70] on span "Tenue du confort" at bounding box center [288, 69] width 50 height 13
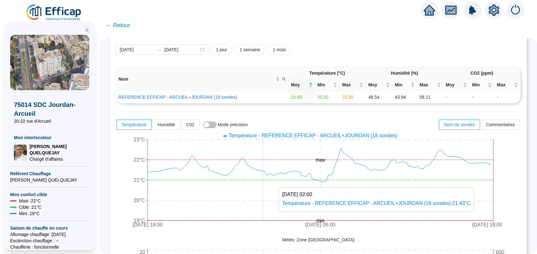
scroll to position [42, 0]
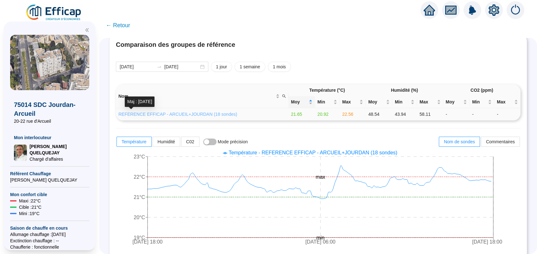
click at [196, 112] on link "REFERENCE EFFICAP - ARCUEIL+JOURDAN (18 sondes)" at bounding box center [177, 114] width 119 height 5
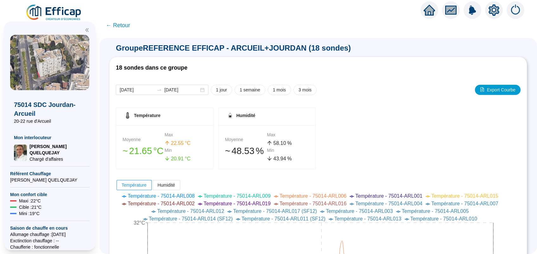
click at [125, 25] on span "← Retour" at bounding box center [118, 25] width 24 height 9
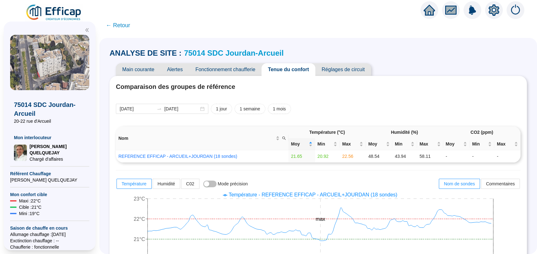
click at [182, 66] on span "Alertes" at bounding box center [174, 69] width 28 height 13
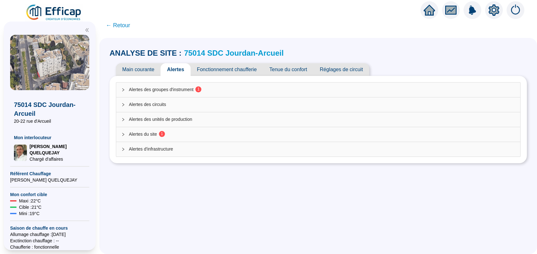
click at [165, 136] on sup "1" at bounding box center [162, 134] width 6 height 6
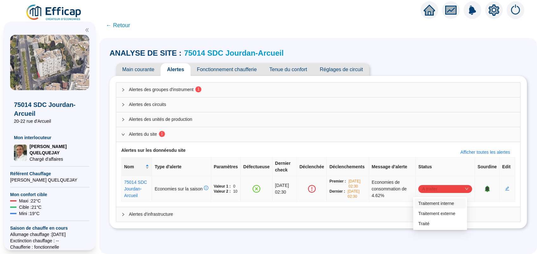
click at [434, 192] on span "A traiter" at bounding box center [445, 188] width 46 height 9
click at [432, 221] on div "Traité" at bounding box center [440, 224] width 44 height 7
click at [210, 86] on span "Alertes des groupes d'instrument 1" at bounding box center [322, 89] width 386 height 7
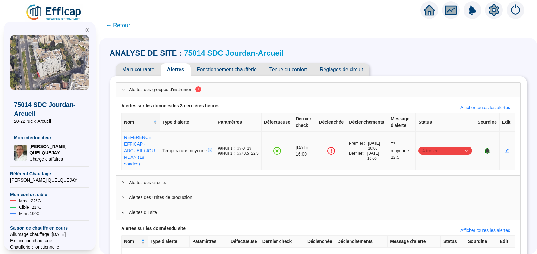
click at [426, 156] on span "A traiter" at bounding box center [445, 150] width 46 height 9
click at [425, 192] on div "Traité" at bounding box center [440, 192] width 44 height 7
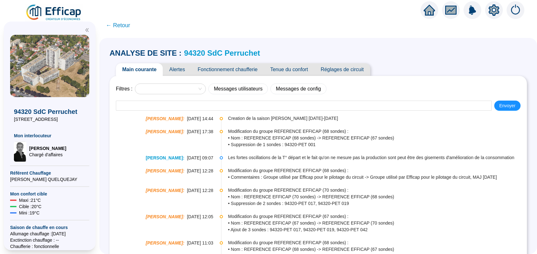
click at [297, 65] on span "Tenue du confort" at bounding box center [289, 69] width 50 height 13
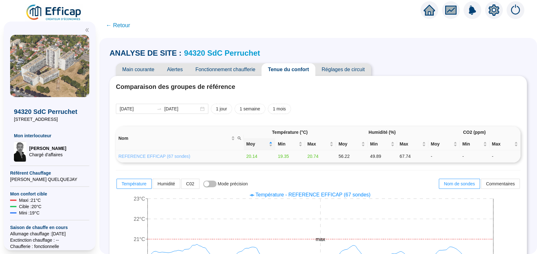
click at [173, 154] on link "REFERENCE EFFICAP (67 sondes)" at bounding box center [154, 156] width 72 height 5
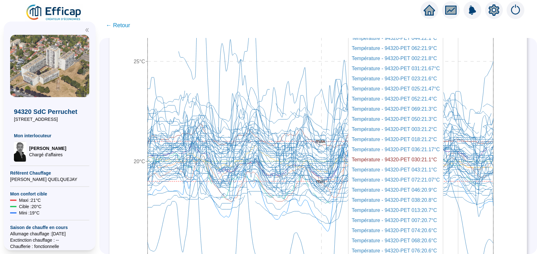
scroll to position [422, 0]
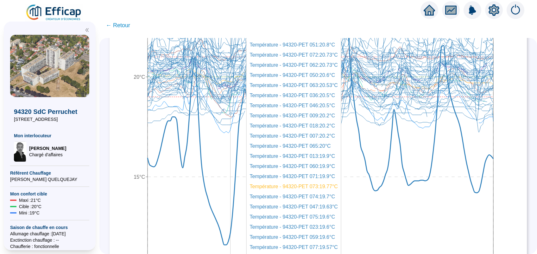
click at [237, 228] on icon at bounding box center [319, 110] width 345 height 269
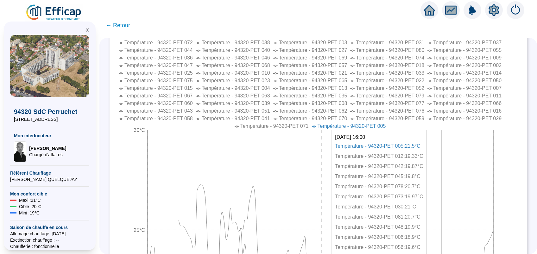
scroll to position [295, 0]
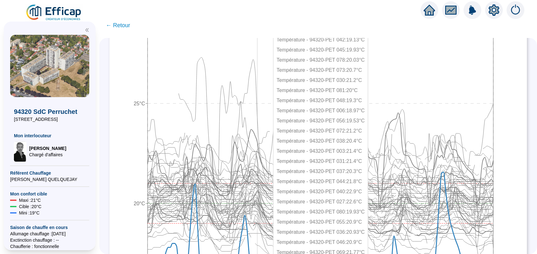
click at [263, 112] on icon "3 oct. 2025 18:00 7 oct. 2025 06:00 10 oct. 2025 17:00 10°C 15°C 20°C 25°C 30°C…" at bounding box center [311, 155] width 391 height 519
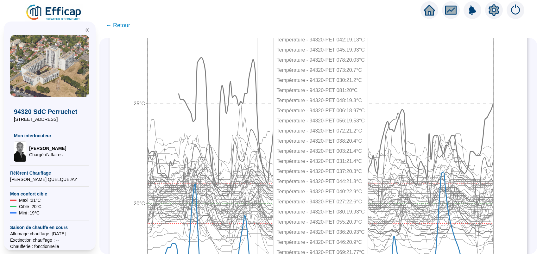
click at [263, 109] on icon at bounding box center [319, 125] width 345 height 134
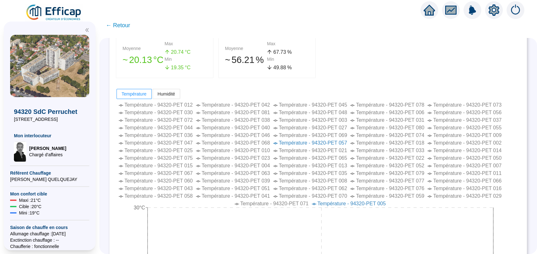
scroll to position [0, 0]
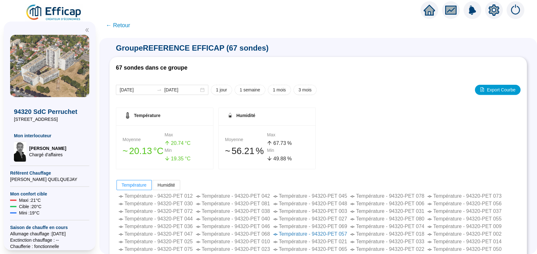
click at [124, 25] on span "← Retour" at bounding box center [118, 25] width 24 height 9
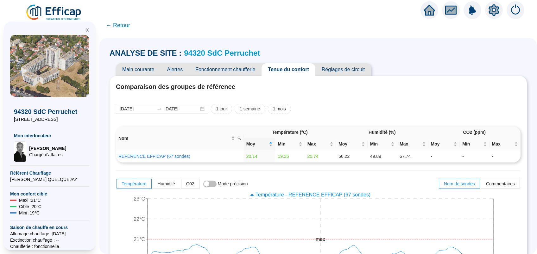
click at [245, 54] on link "94320 SdC Perruchet" at bounding box center [222, 53] width 76 height 9
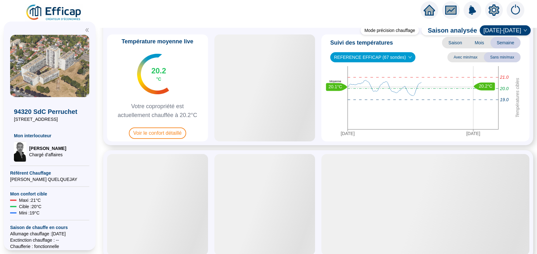
scroll to position [42, 0]
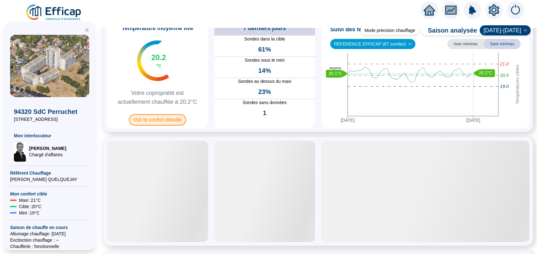
click at [173, 123] on span "Voir le confort détaillé" at bounding box center [157, 119] width 57 height 11
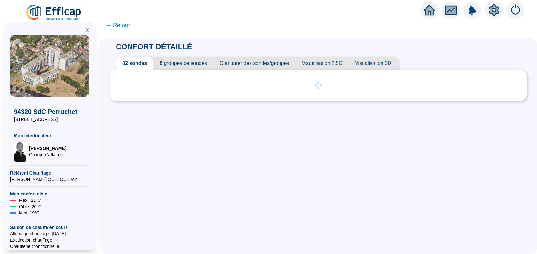
click at [200, 65] on span "8 groupes de sondes" at bounding box center [183, 63] width 60 height 13
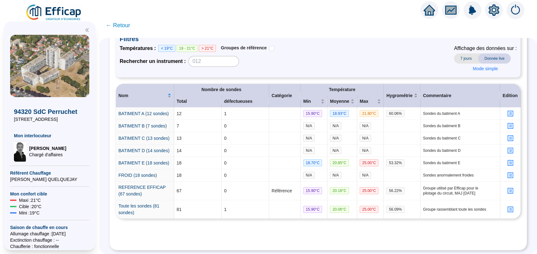
scroll to position [117, 0]
click at [507, 189] on icon "profile" at bounding box center [509, 191] width 5 height 5
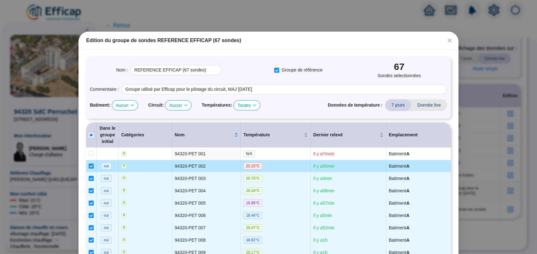
scroll to position [84, 0]
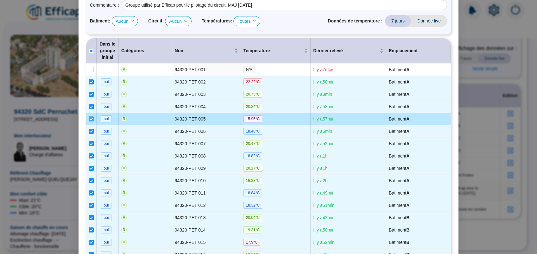
click at [89, 120] on input "checkbox" at bounding box center [91, 118] width 5 height 5
checkbox input "false"
type input "REFERENCE EFFICAP (66 sondes)"
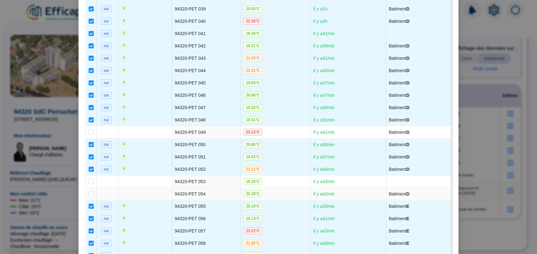
scroll to position [633, 0]
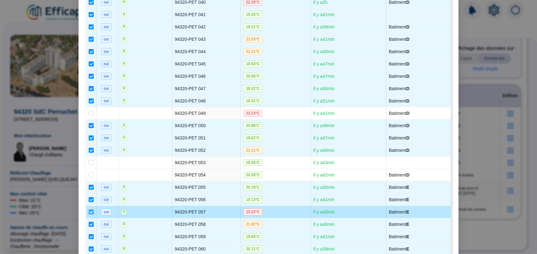
click at [89, 209] on input "checkbox" at bounding box center [91, 211] width 5 height 5
checkbox input "false"
type input "REFERENCE EFFICAP (65 sondes)"
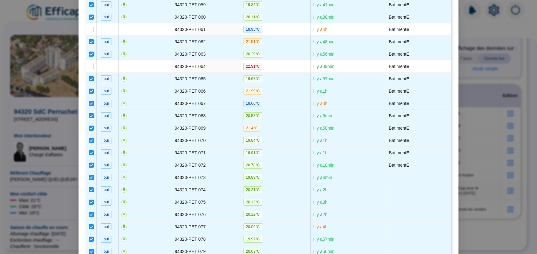
scroll to position [961, 0]
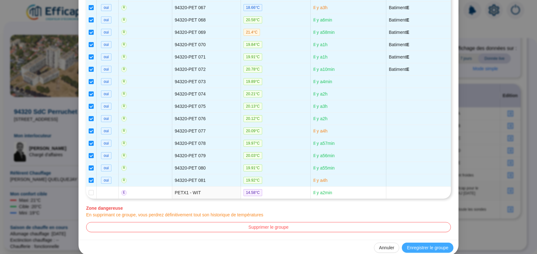
click at [429, 245] on span "Enregistrer le groupe" at bounding box center [427, 248] width 41 height 7
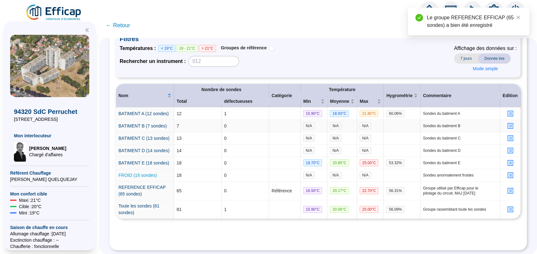
scroll to position [117, 0]
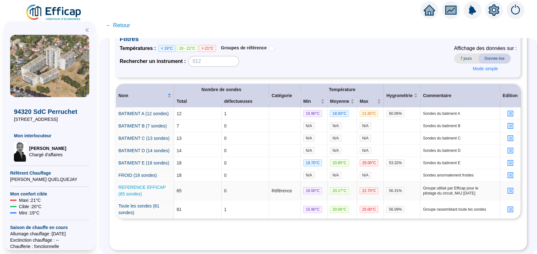
click at [136, 185] on link "REFERENCE EFFICAP (65 sondes)" at bounding box center [141, 191] width 47 height 12
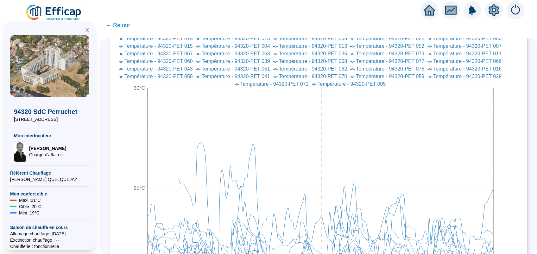
scroll to position [295, 0]
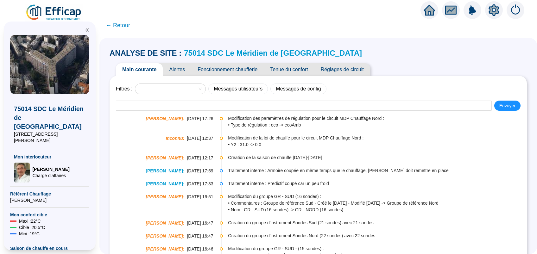
click at [184, 70] on span "Alertes" at bounding box center [177, 69] width 28 height 13
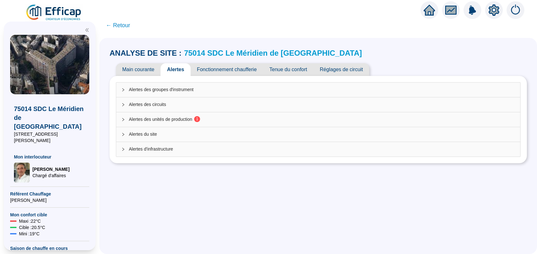
click at [223, 119] on span "Alertes des unités de production 1" at bounding box center [322, 119] width 386 height 7
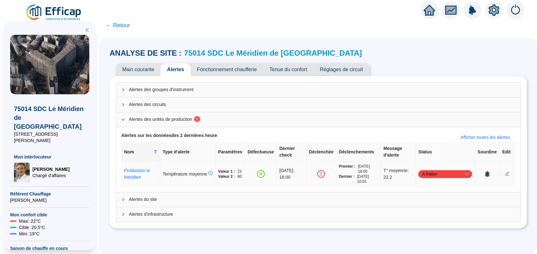
click at [444, 175] on span "A traiter" at bounding box center [445, 173] width 46 height 9
click at [434, 205] on div "Traité" at bounding box center [440, 205] width 44 height 7
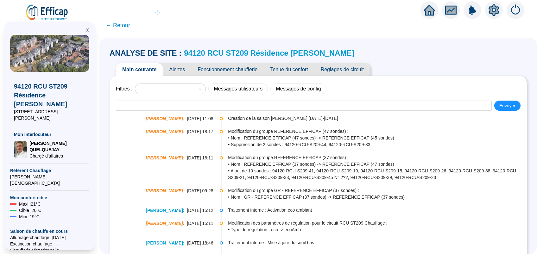
click at [182, 66] on span "Alertes" at bounding box center [177, 69] width 28 height 13
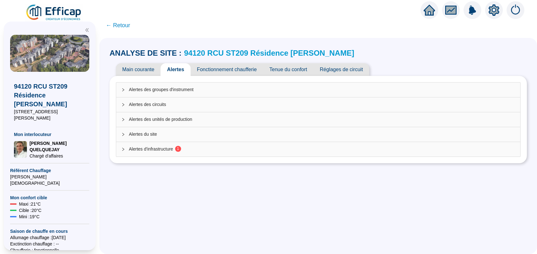
click at [155, 148] on span "Alertes d'infrastructure 1" at bounding box center [322, 149] width 386 height 7
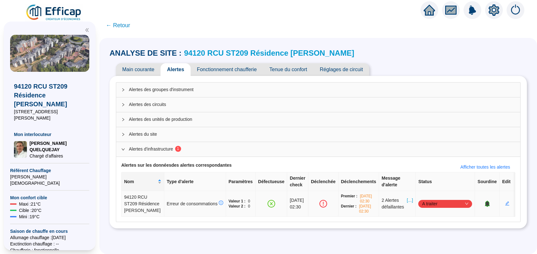
click at [407, 203] on span "[...]" at bounding box center [410, 203] width 6 height 13
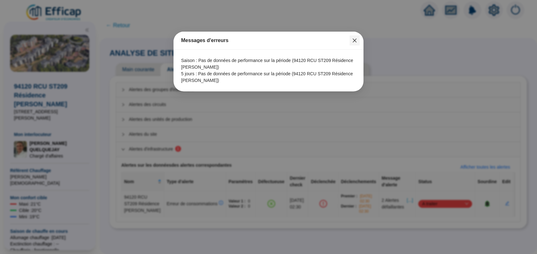
click at [354, 40] on icon "close" at bounding box center [354, 41] width 4 height 4
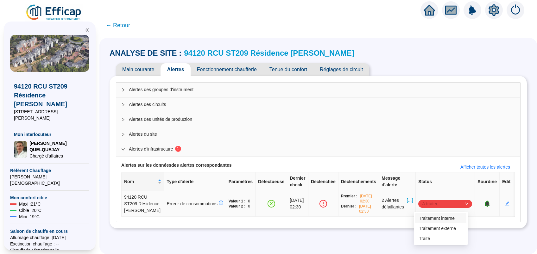
click at [436, 207] on span "A traiter" at bounding box center [445, 203] width 46 height 9
click at [432, 240] on div "Traité" at bounding box center [441, 238] width 44 height 7
click at [274, 74] on span "Tenue du confort" at bounding box center [288, 69] width 50 height 13
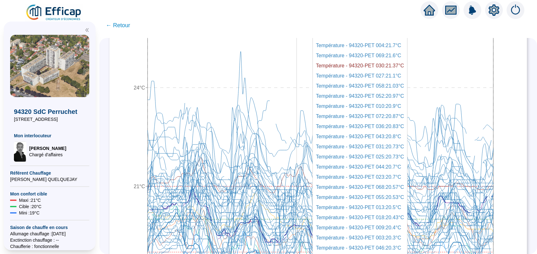
scroll to position [295, 0]
